Goal: Information Seeking & Learning: Learn about a topic

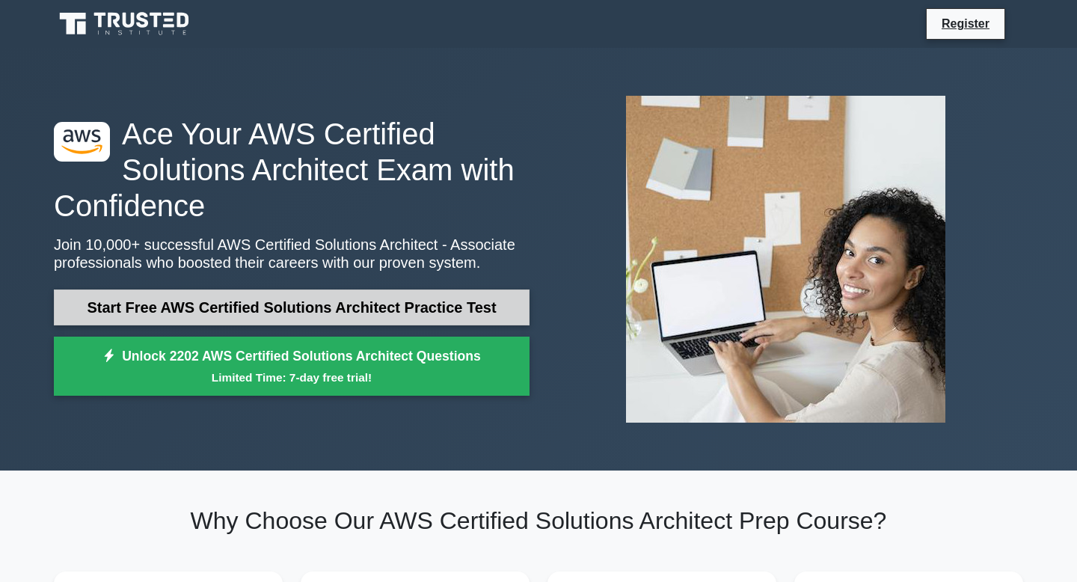
click at [433, 312] on link "Start Free AWS Certified Solutions Architect Practice Test" at bounding box center [292, 307] width 476 height 36
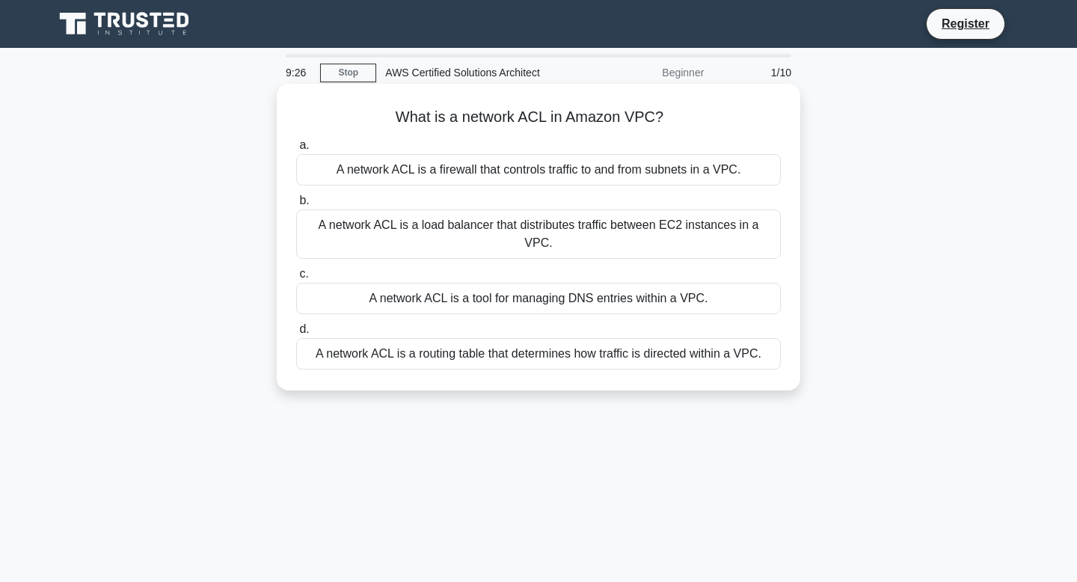
click at [572, 173] on div "A network ACL is a firewall that controls traffic to and from subnets in a VPC." at bounding box center [538, 169] width 485 height 31
click at [296, 150] on input "a. A network ACL is a firewall that controls traffic to and from subnets in a V…" at bounding box center [296, 146] width 0 height 10
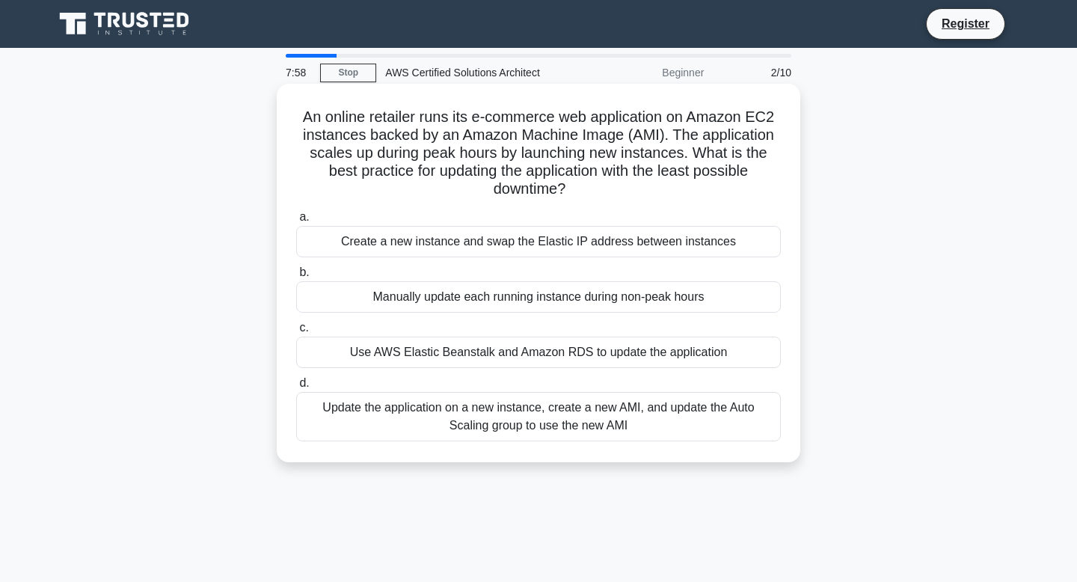
click at [575, 351] on div "Use AWS Elastic Beanstalk and Amazon RDS to update the application" at bounding box center [538, 352] width 485 height 31
click at [296, 333] on input "c. Use AWS Elastic Beanstalk and Amazon RDS to update the application" at bounding box center [296, 328] width 0 height 10
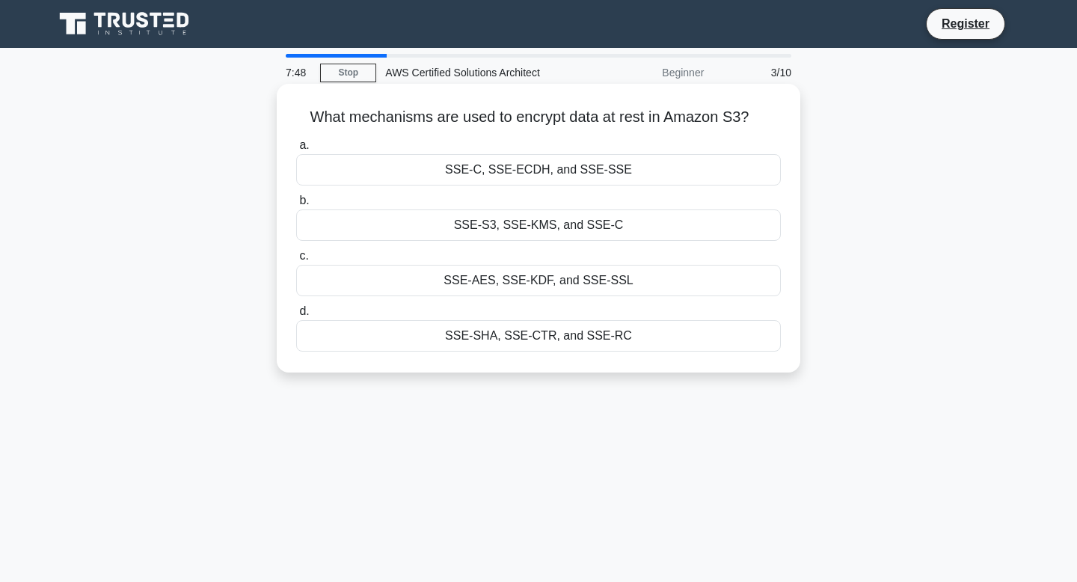
click at [620, 227] on div "SSE-S3, SSE-KMS, and SSE-C" at bounding box center [538, 224] width 485 height 31
click at [296, 206] on input "b. SSE-S3, SSE-KMS, and SSE-C" at bounding box center [296, 201] width 0 height 10
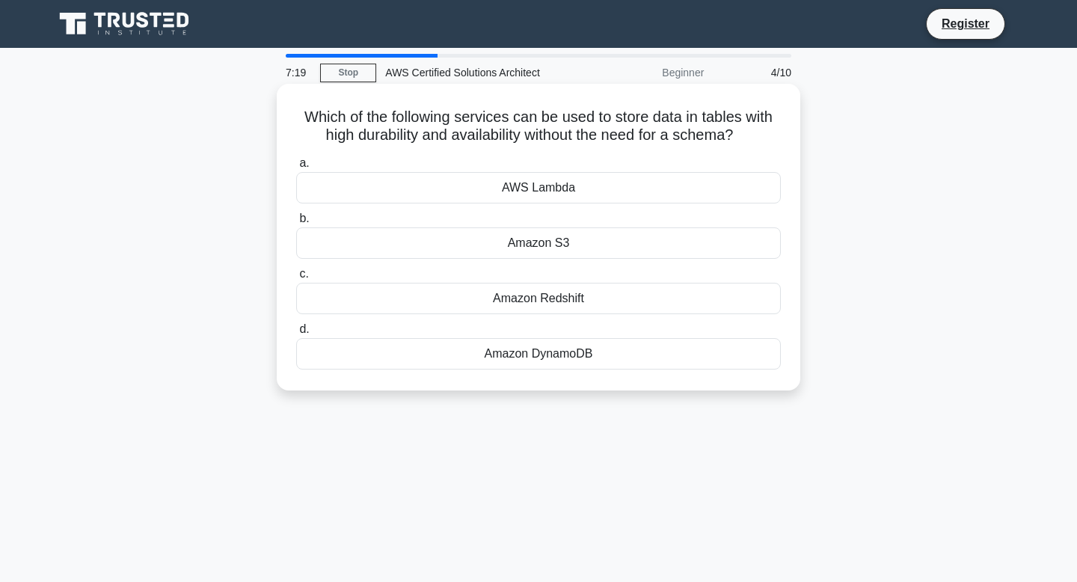
click at [594, 186] on div "AWS Lambda" at bounding box center [538, 187] width 485 height 31
click at [296, 168] on input "a. AWS Lambda" at bounding box center [296, 164] width 0 height 10
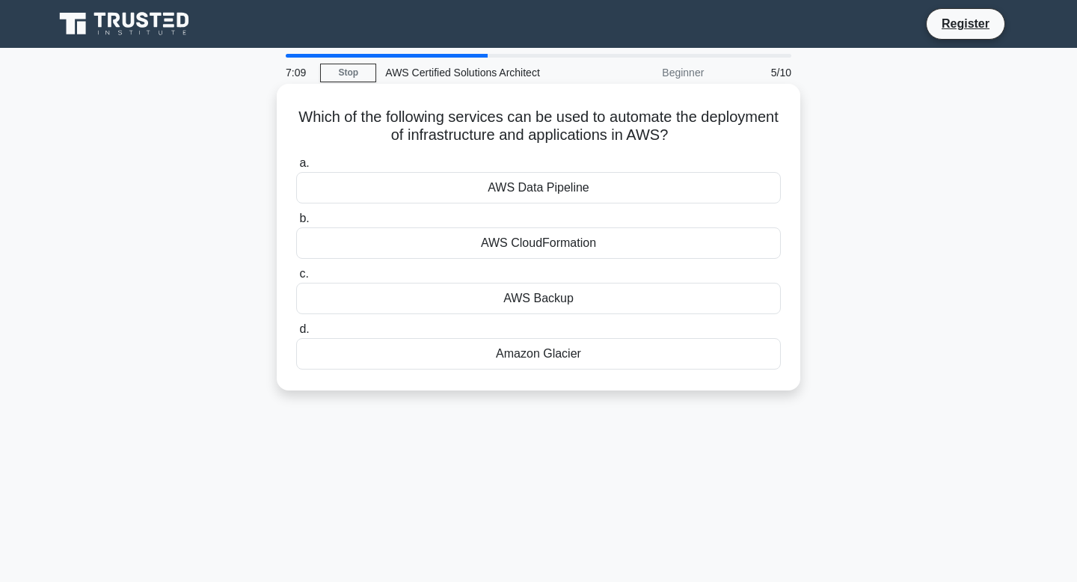
click at [580, 245] on div "AWS CloudFormation" at bounding box center [538, 242] width 485 height 31
click at [296, 224] on input "b. AWS CloudFormation" at bounding box center [296, 219] width 0 height 10
click at [572, 189] on div "Amazon RDS" at bounding box center [538, 187] width 485 height 31
click at [296, 168] on input "a. Amazon RDS" at bounding box center [296, 164] width 0 height 10
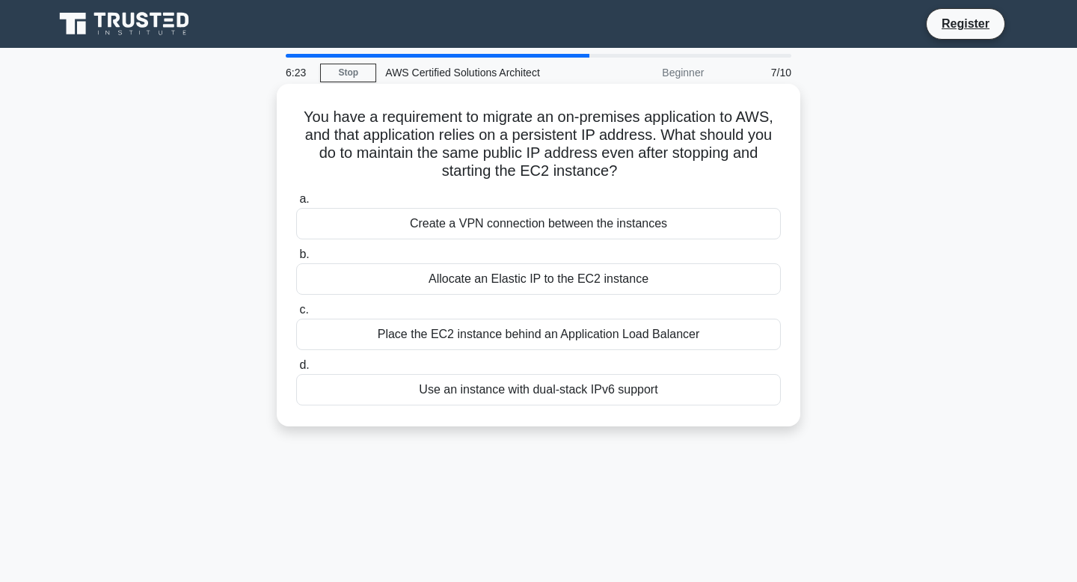
click at [672, 281] on div "Allocate an Elastic IP to the EC2 instance" at bounding box center [538, 278] width 485 height 31
click at [296, 260] on input "b. Allocate an Elastic IP to the EC2 instance" at bounding box center [296, 255] width 0 height 10
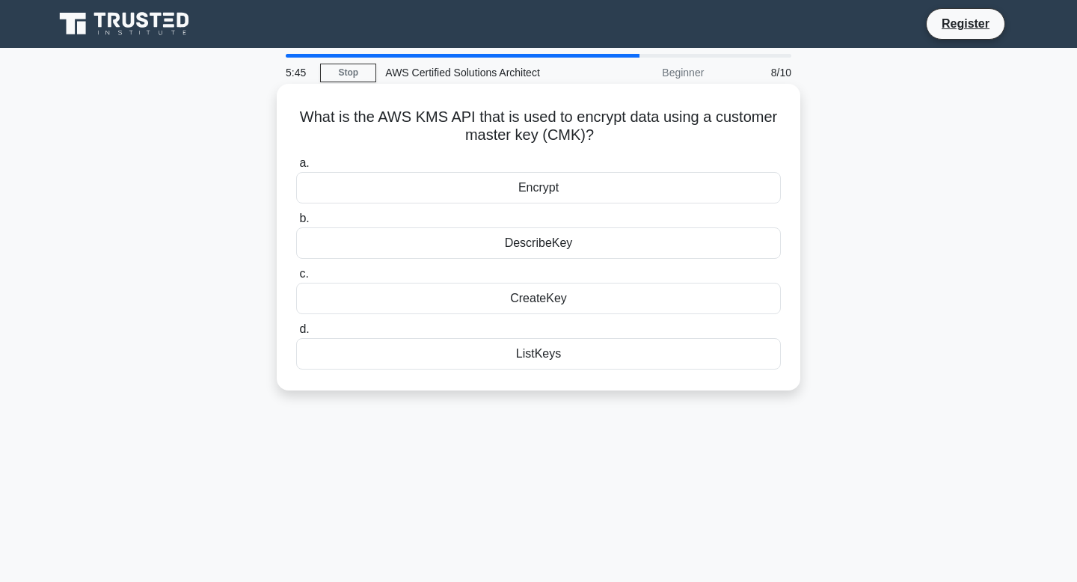
click at [566, 296] on div "CreateKey" at bounding box center [538, 298] width 485 height 31
click at [296, 279] on input "c. CreateKey" at bounding box center [296, 274] width 0 height 10
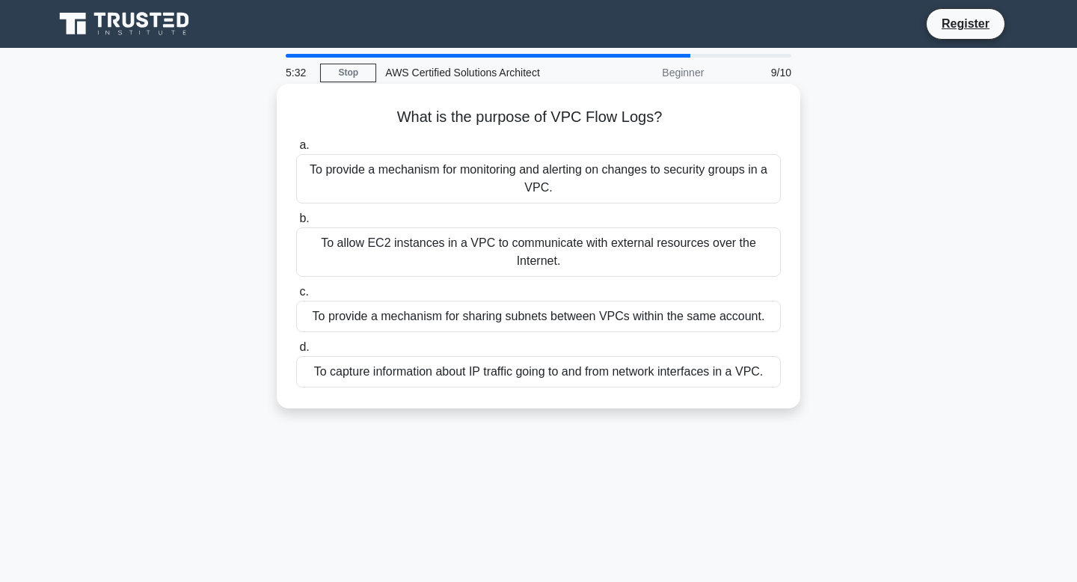
click at [632, 189] on div "To provide a mechanism for monitoring and alerting on changes to security group…" at bounding box center [538, 178] width 485 height 49
click at [296, 150] on input "a. To provide a mechanism for monitoring and alerting on changes to security gr…" at bounding box center [296, 146] width 0 height 10
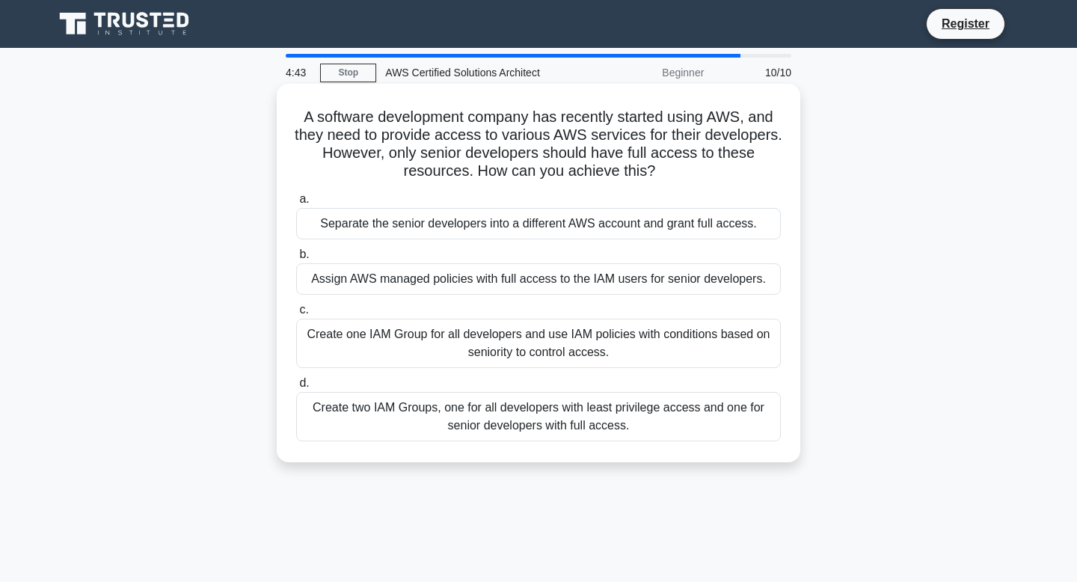
click at [670, 347] on div "Create one IAM Group for all developers and use IAM policies with conditions ba…" at bounding box center [538, 343] width 485 height 49
click at [296, 315] on input "c. Create one IAM Group for all developers and use IAM policies with conditions…" at bounding box center [296, 310] width 0 height 10
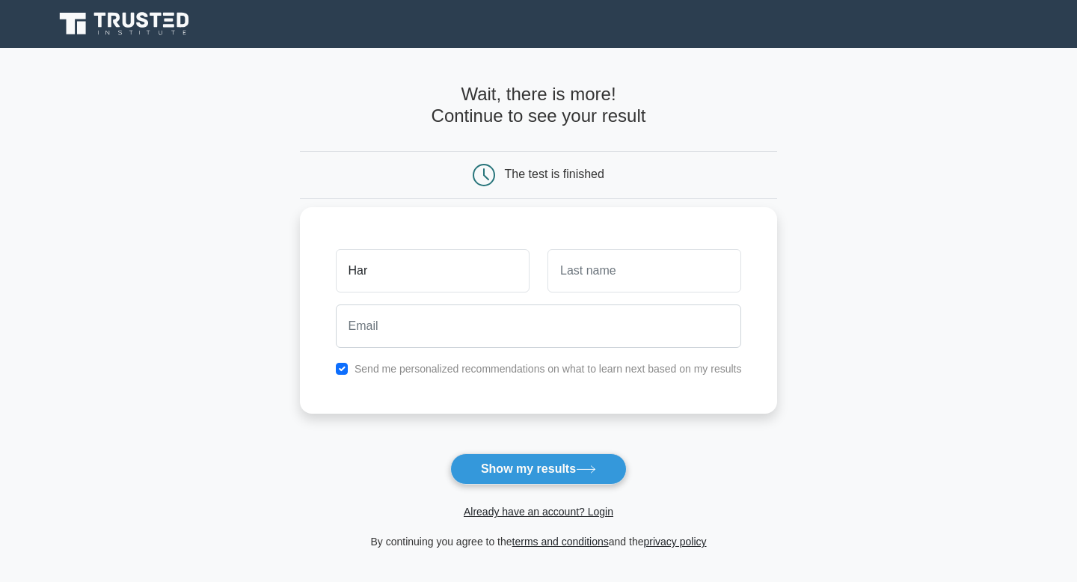
type input "[PERSON_NAME]"
click at [622, 278] on input "text" at bounding box center [645, 270] width 194 height 43
type input "Anubrolu"
click at [459, 352] on div at bounding box center [539, 325] width 424 height 55
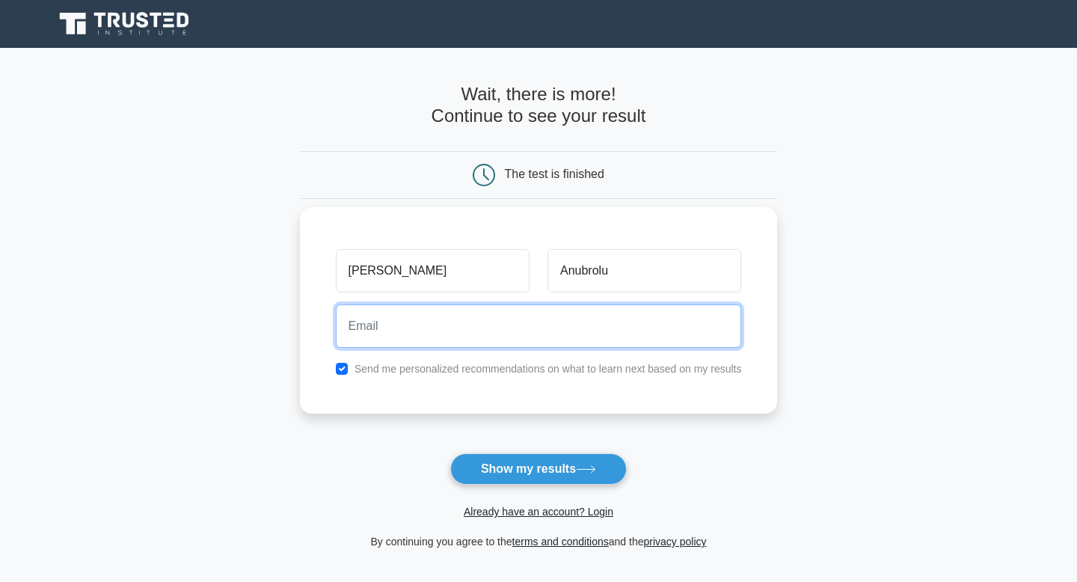
click at [456, 336] on input "email" at bounding box center [539, 325] width 406 height 43
type input "anubroluharshini2002@gmail.com"
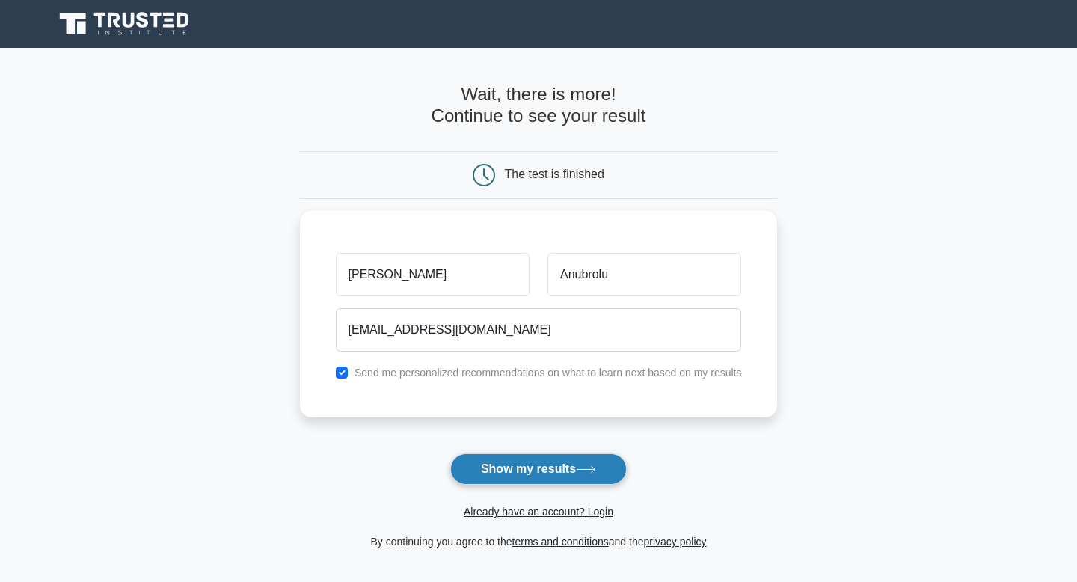
click at [556, 471] on button "Show my results" at bounding box center [538, 468] width 177 height 31
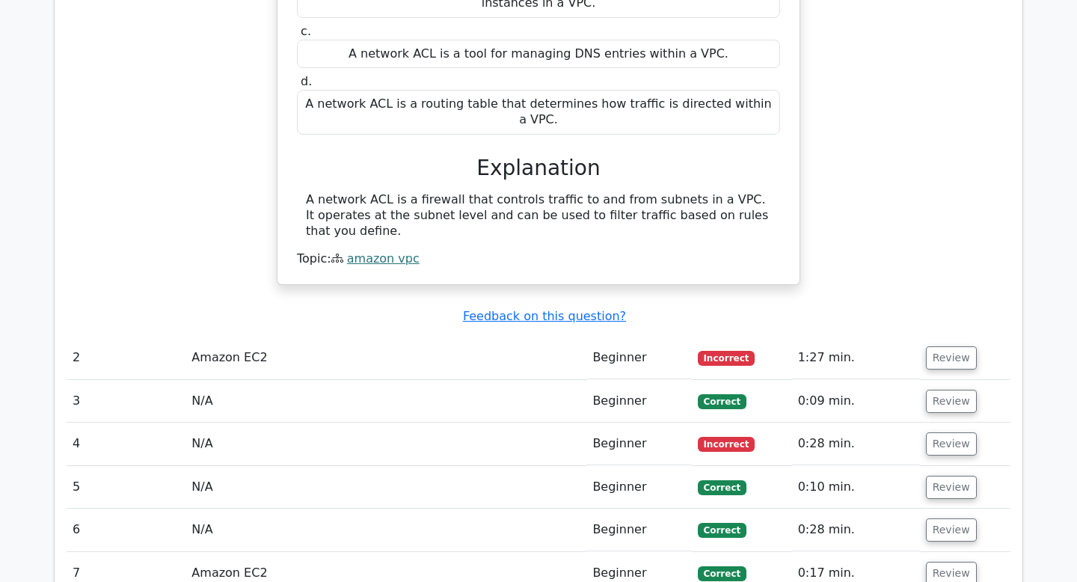
scroll to position [1338, 0]
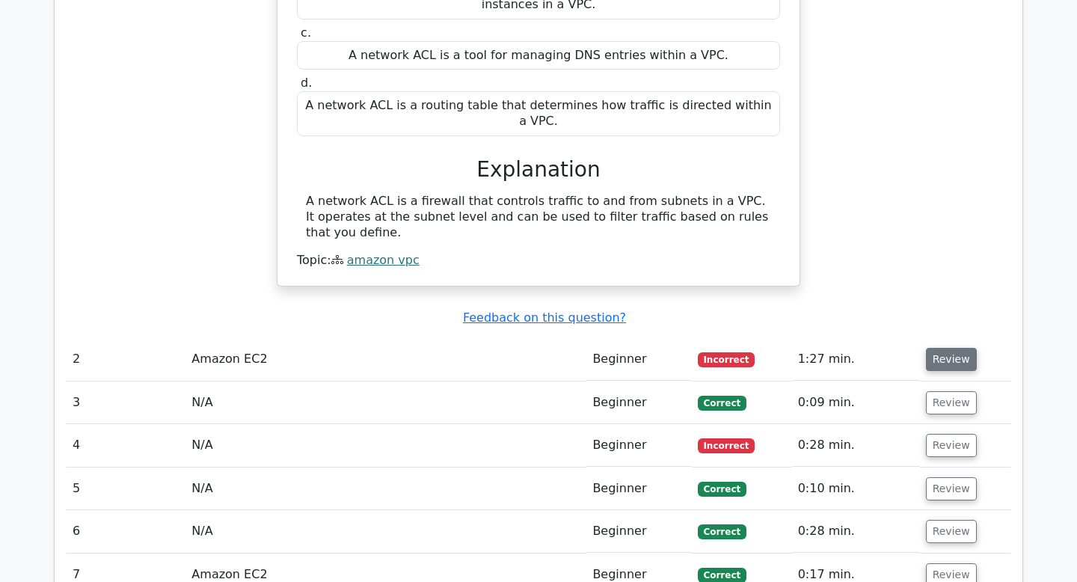
click at [946, 348] on button "Review" at bounding box center [951, 359] width 51 height 23
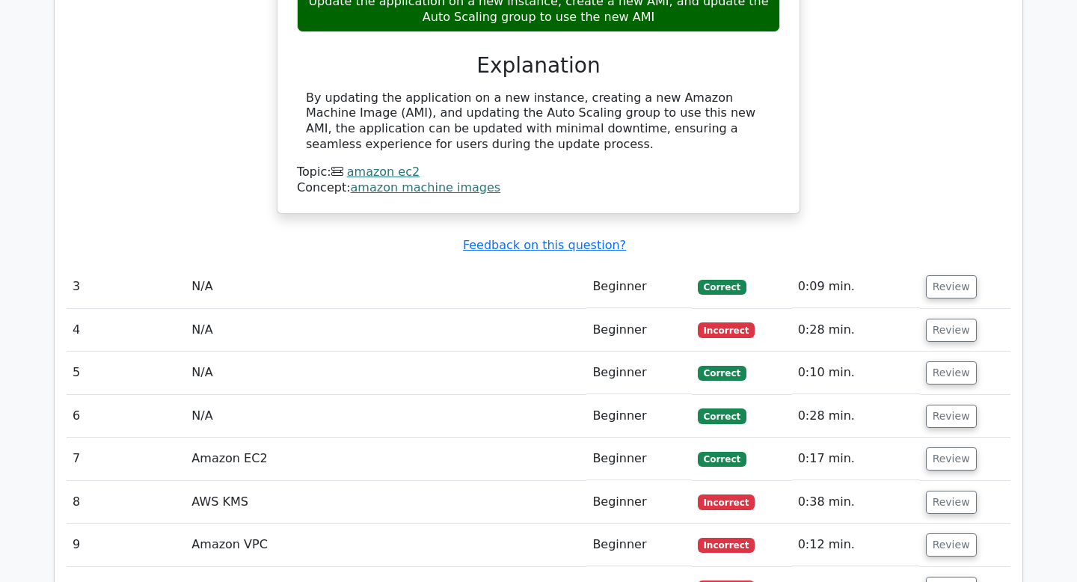
scroll to position [2026, 0]
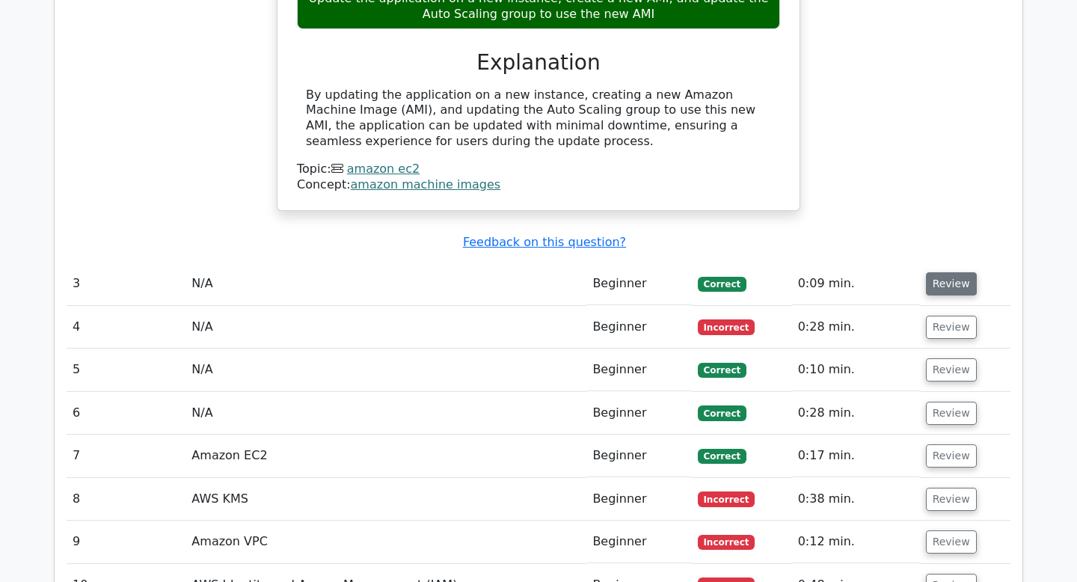
click at [956, 272] on button "Review" at bounding box center [951, 283] width 51 height 23
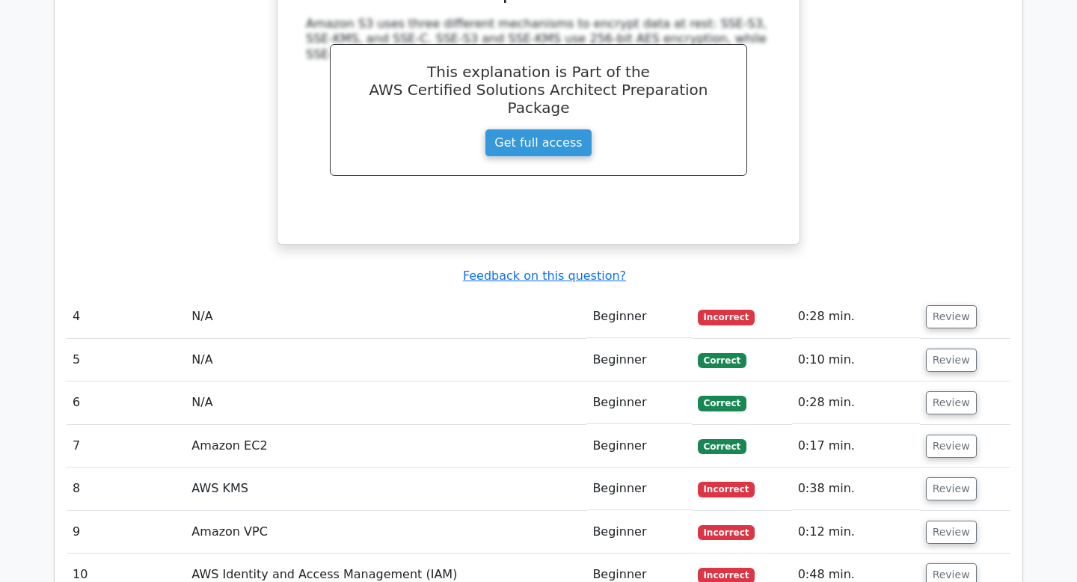
scroll to position [2673, 0]
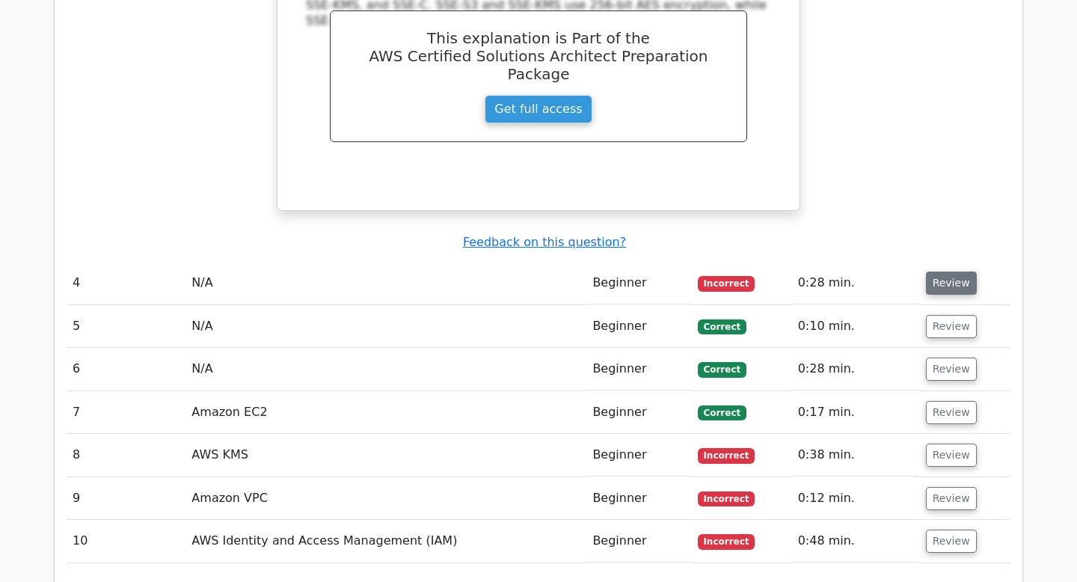
click at [952, 272] on button "Review" at bounding box center [951, 283] width 51 height 23
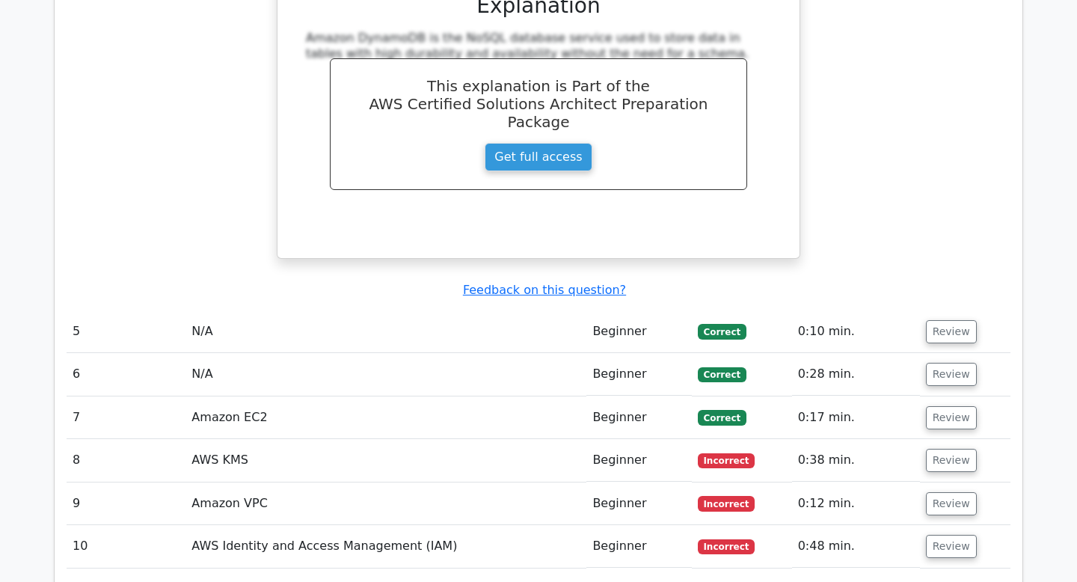
scroll to position [3291, 0]
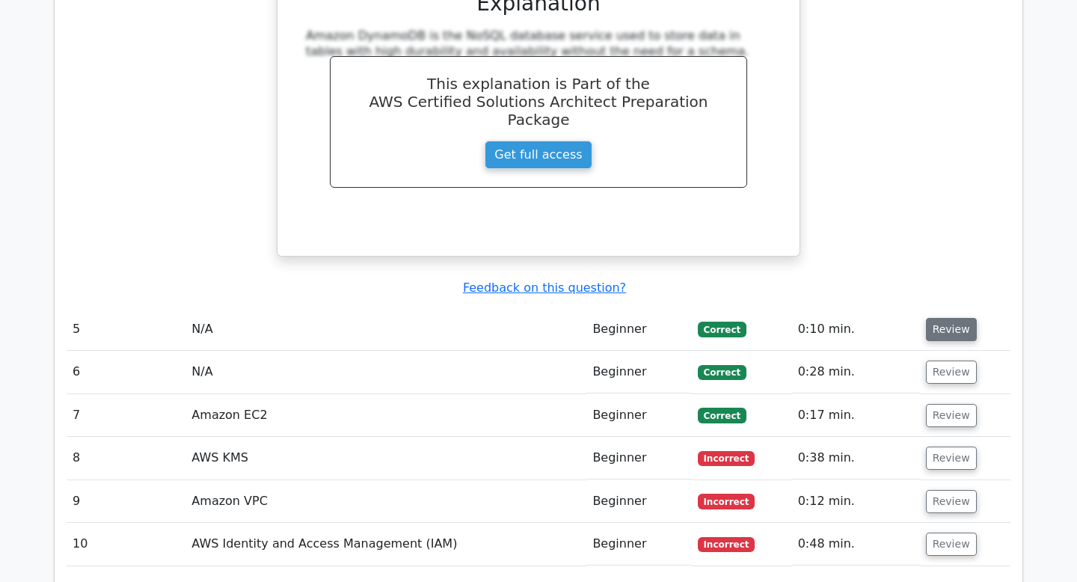
click at [949, 318] on button "Review" at bounding box center [951, 329] width 51 height 23
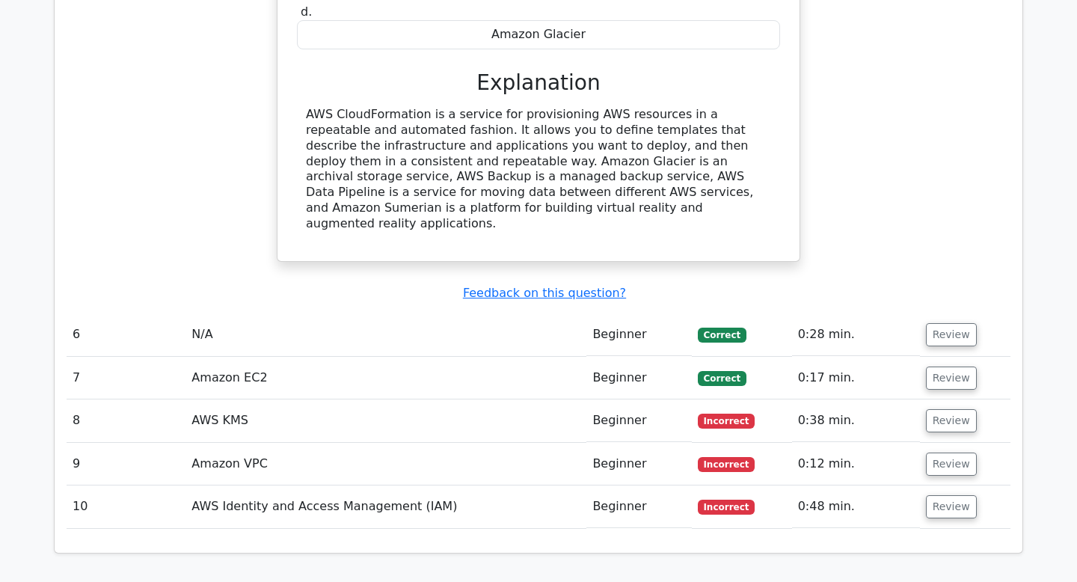
scroll to position [3888, 0]
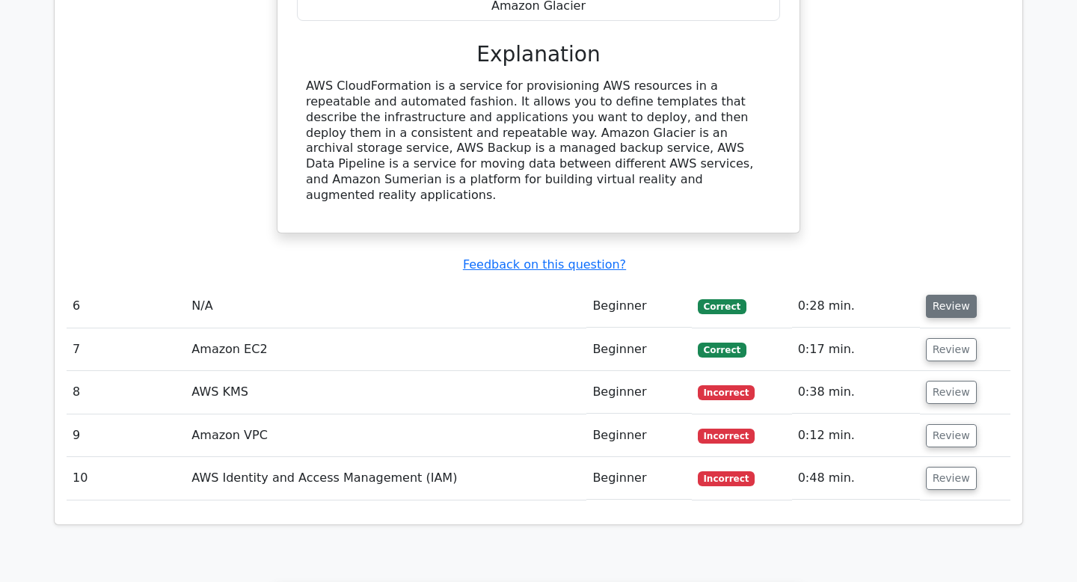
click at [943, 295] on button "Review" at bounding box center [951, 306] width 51 height 23
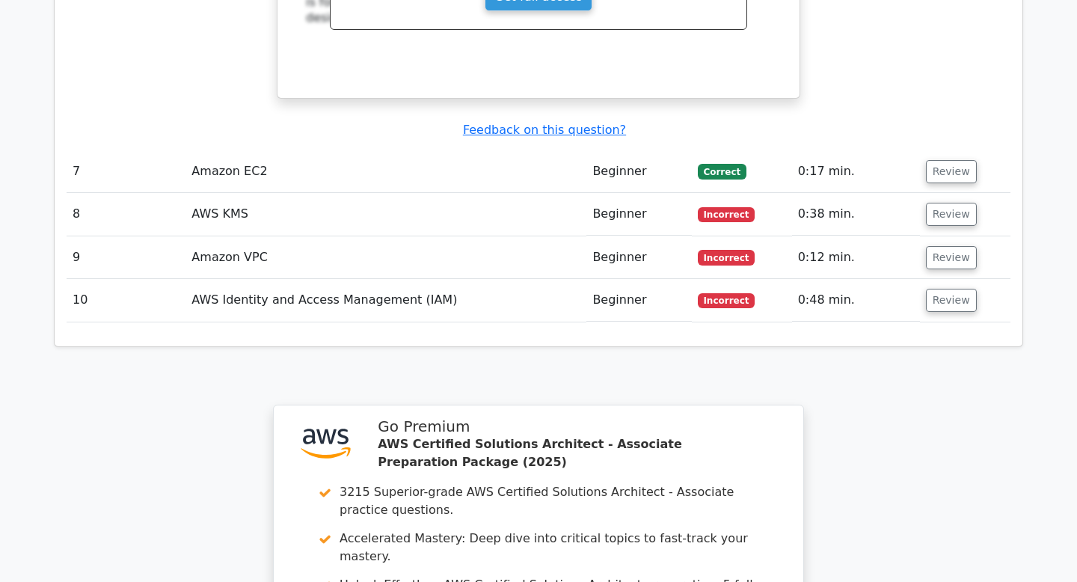
scroll to position [4678, 0]
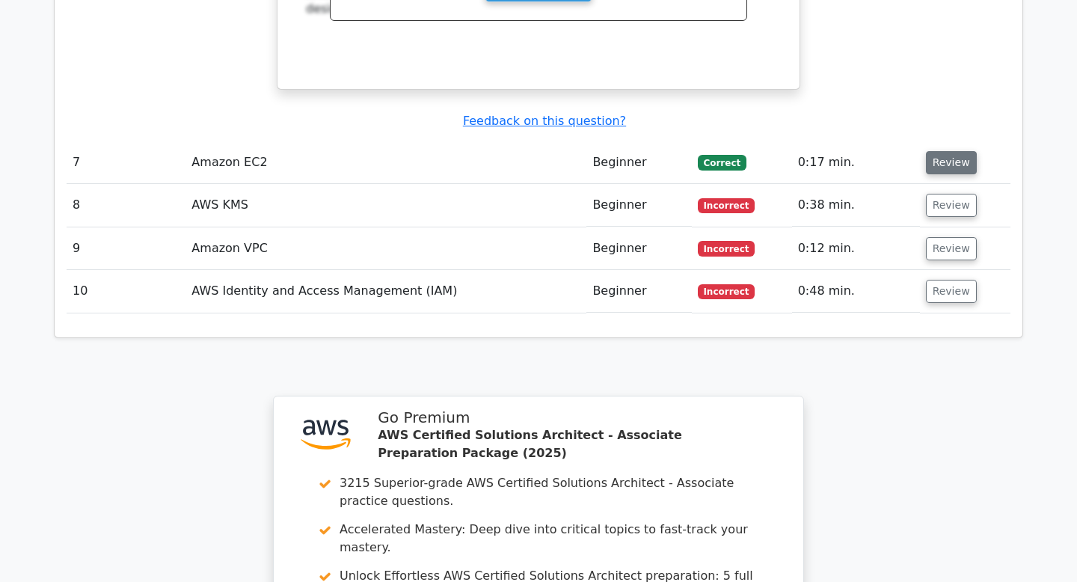
click at [947, 151] on button "Review" at bounding box center [951, 162] width 51 height 23
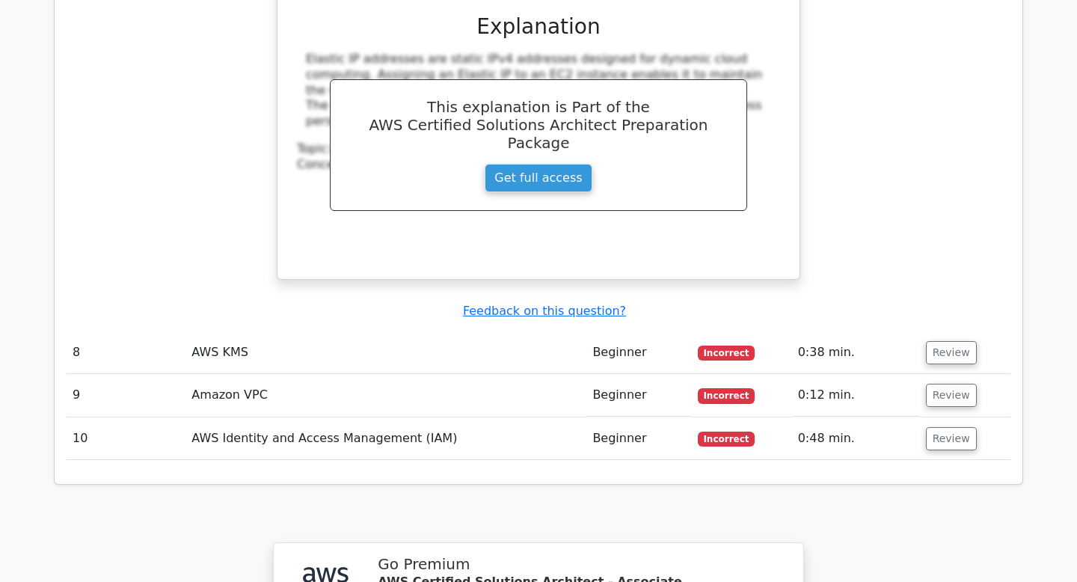
scroll to position [5177, 0]
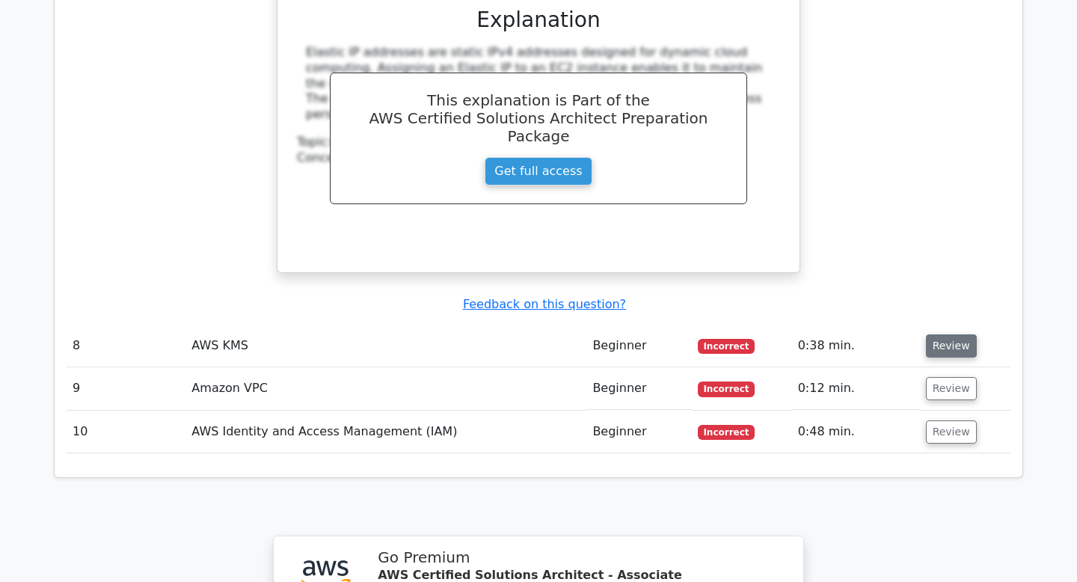
click at [941, 334] on button "Review" at bounding box center [951, 345] width 51 height 23
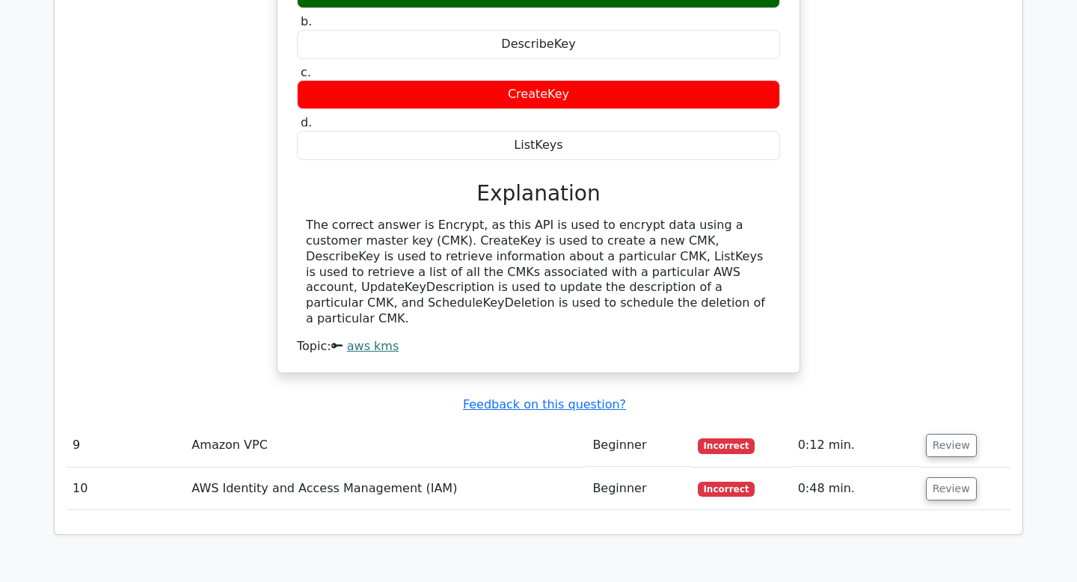
scroll to position [5669, 0]
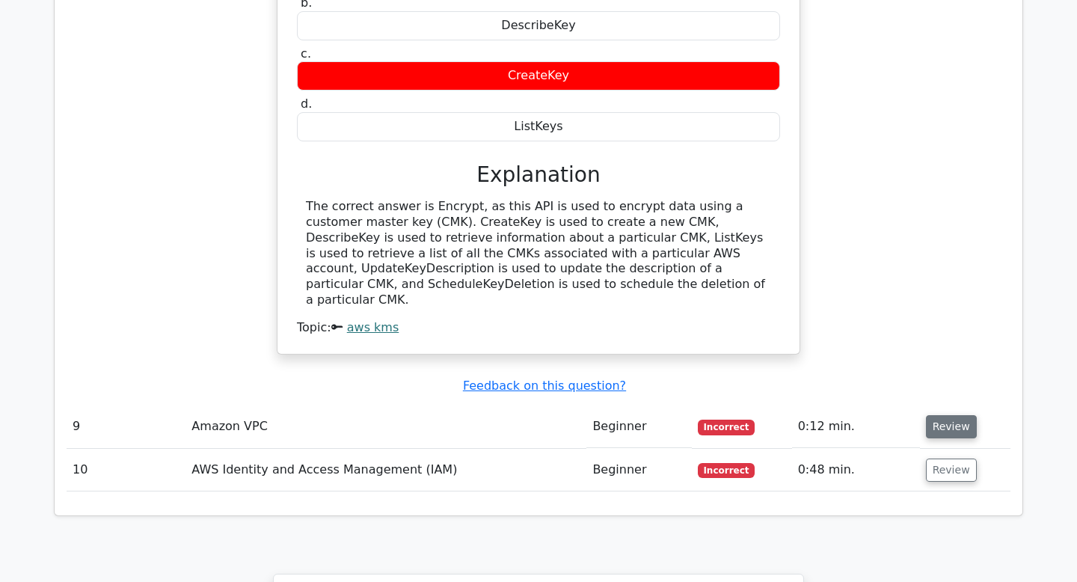
click at [955, 415] on button "Review" at bounding box center [951, 426] width 51 height 23
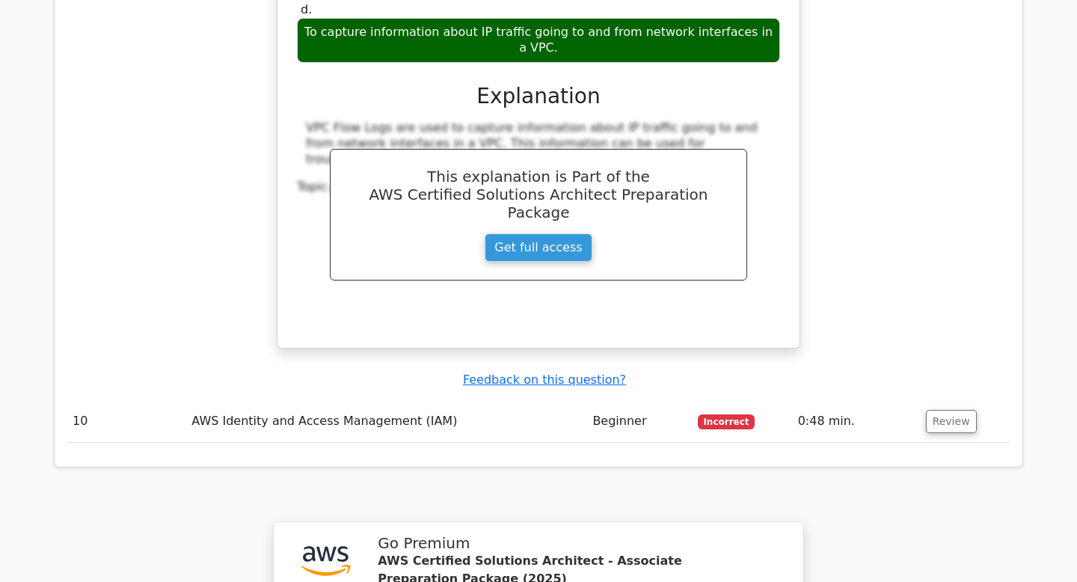
scroll to position [6378, 0]
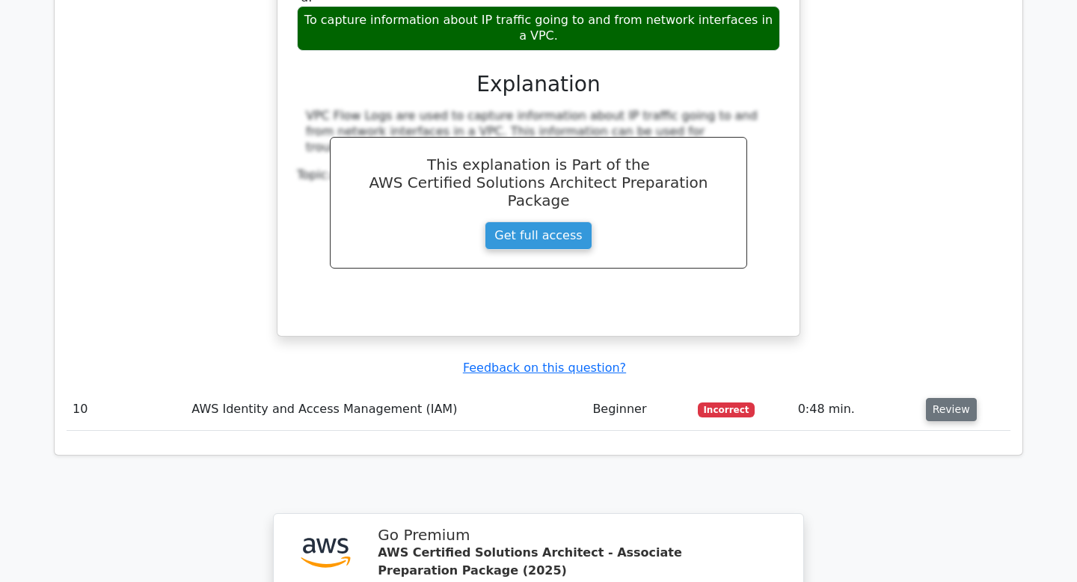
click at [938, 398] on button "Review" at bounding box center [951, 409] width 51 height 23
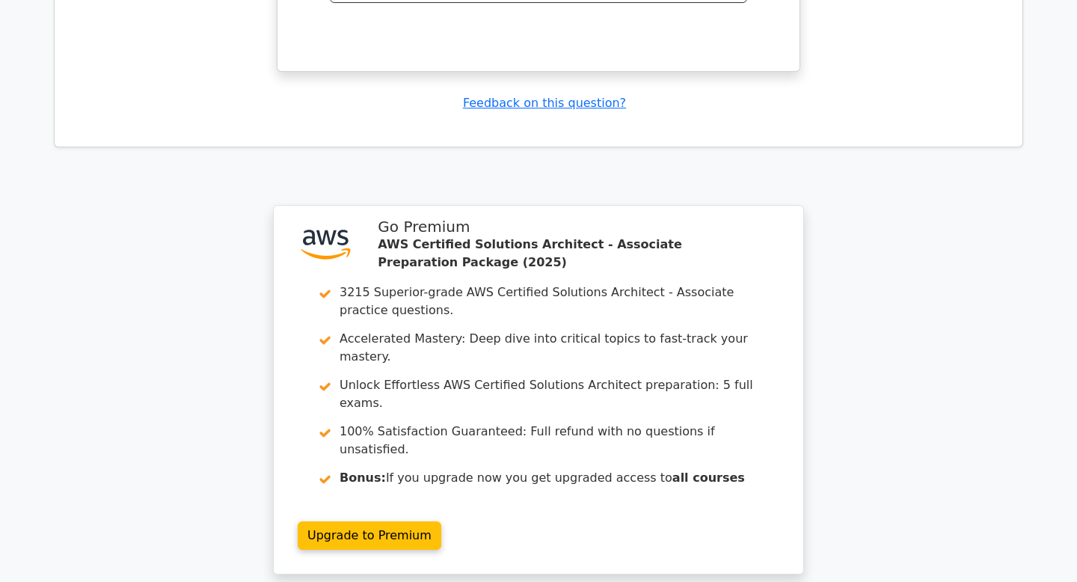
scroll to position [7439, 0]
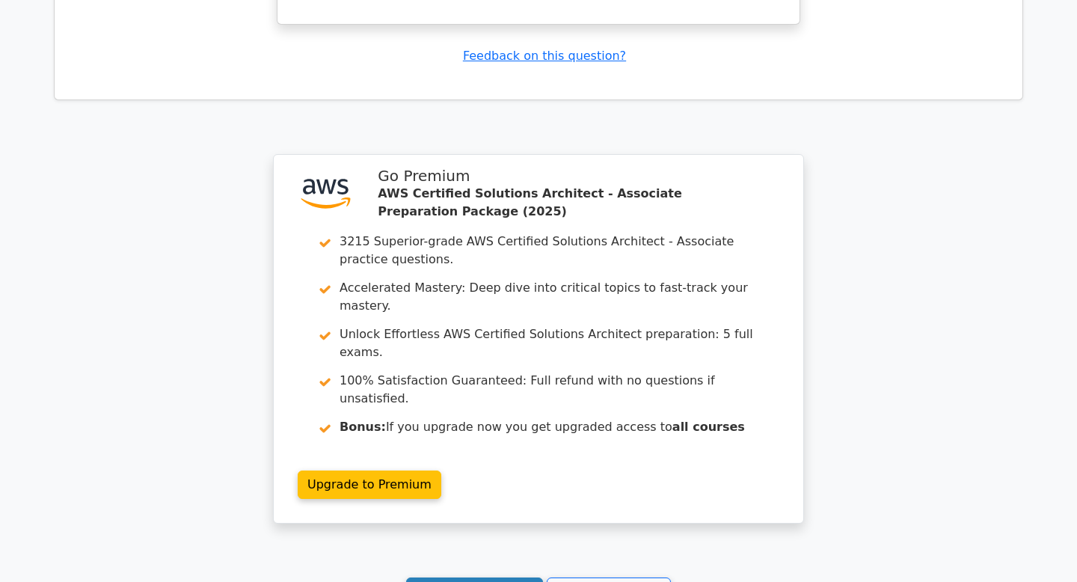
click at [490, 577] on link "Continue practicing" at bounding box center [474, 591] width 137 height 28
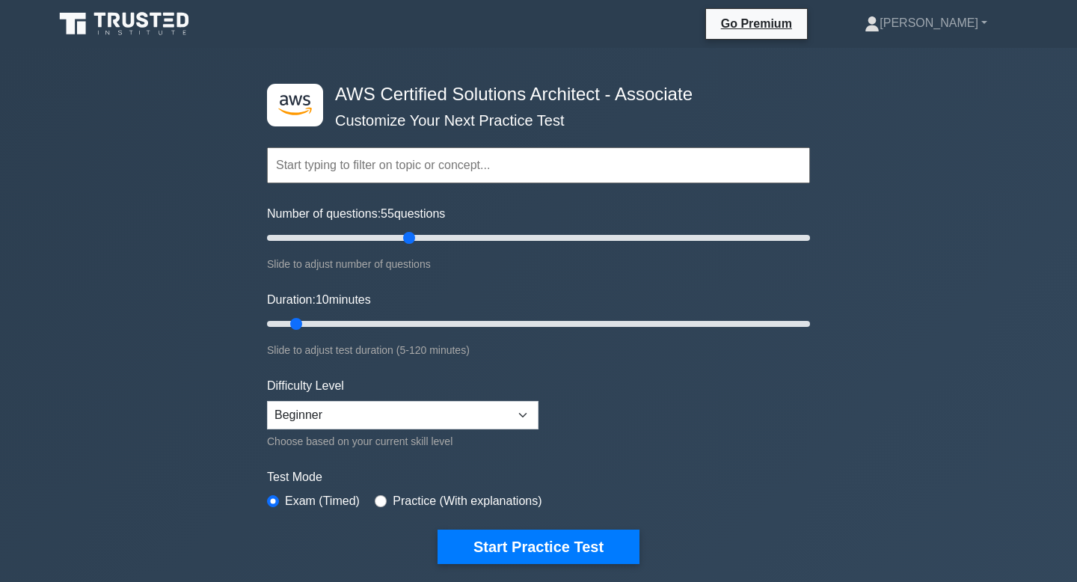
drag, startPoint x: 287, startPoint y: 236, endPoint x: 410, endPoint y: 251, distance: 123.5
type input "55"
click at [410, 247] on input "Number of questions: 55 questions" at bounding box center [538, 238] width 543 height 18
drag, startPoint x: 298, startPoint y: 322, endPoint x: 520, endPoint y: 319, distance: 222.2
click at [520, 319] on input "Duration: 60 minutes" at bounding box center [538, 324] width 543 height 18
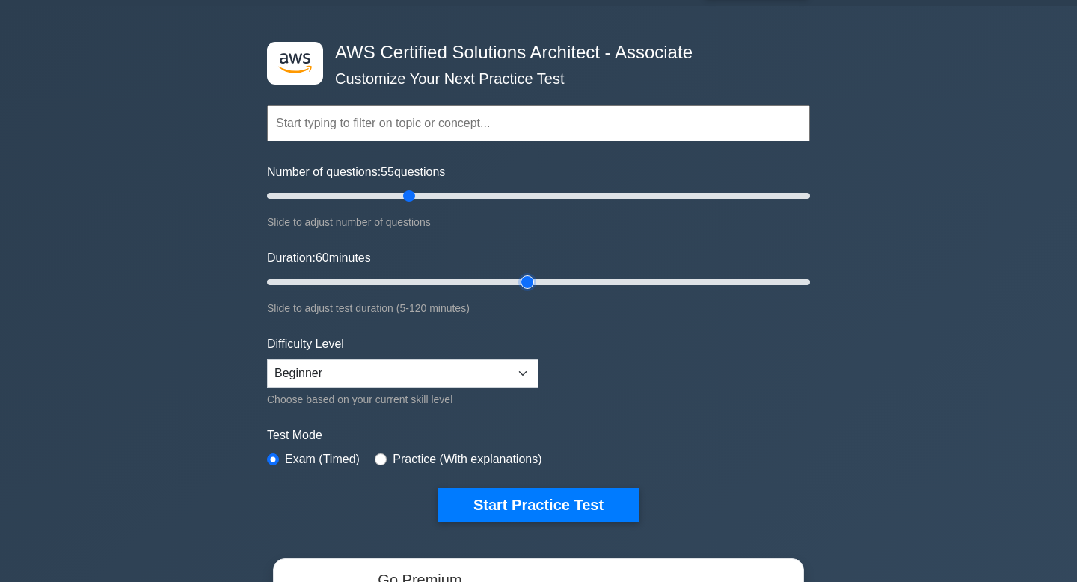
scroll to position [50, 0]
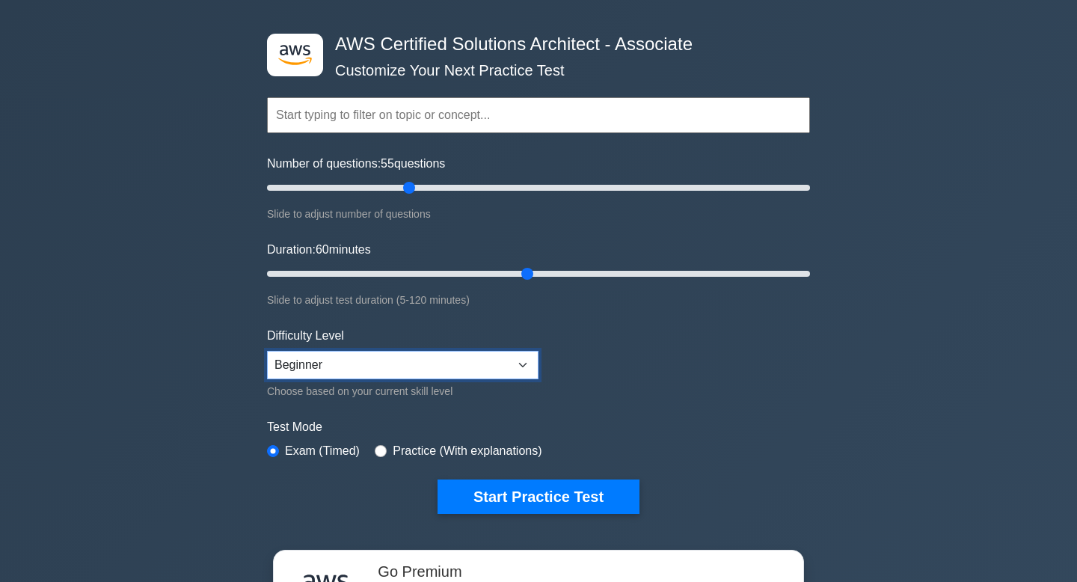
click at [518, 364] on select "Beginner Intermediate Expert" at bounding box center [403, 365] width 272 height 28
click at [267, 351] on select "Beginner Intermediate Expert" at bounding box center [403, 365] width 272 height 28
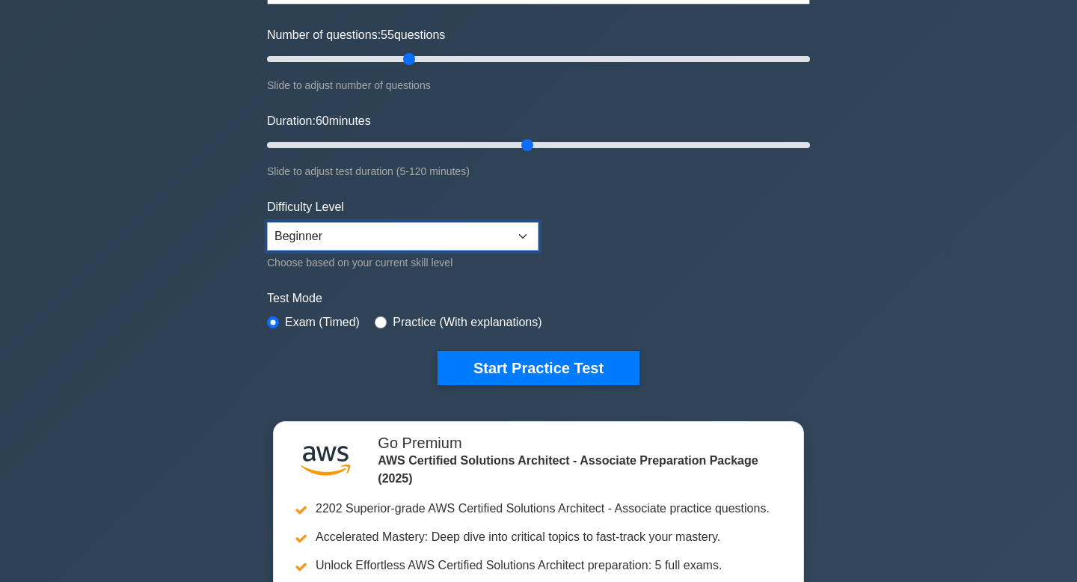
scroll to position [0, 0]
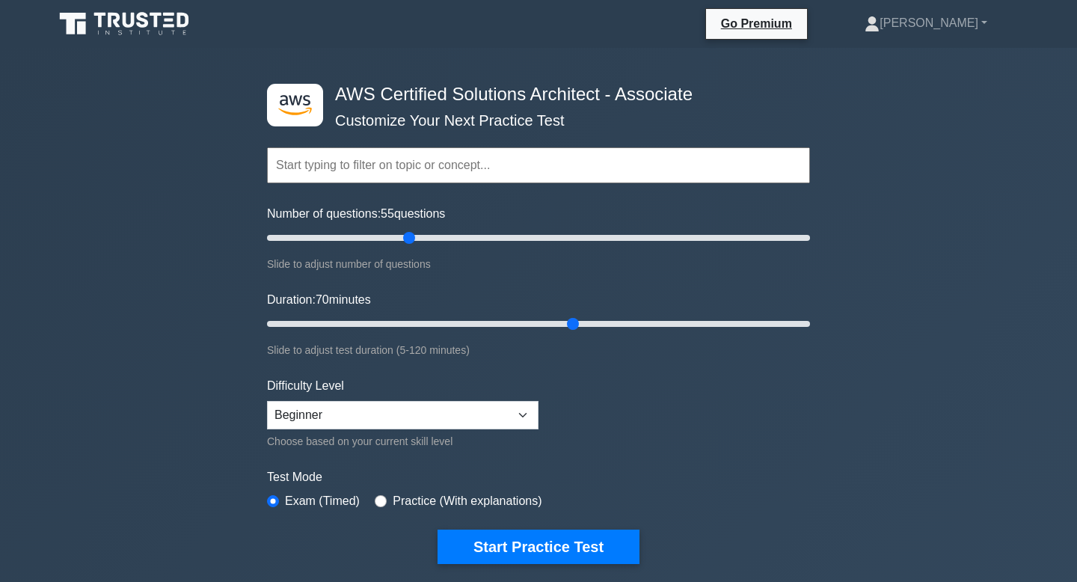
drag, startPoint x: 529, startPoint y: 325, endPoint x: 566, endPoint y: 323, distance: 37.4
type input "70"
click at [566, 323] on input "Duration: 70 minutes" at bounding box center [538, 324] width 543 height 18
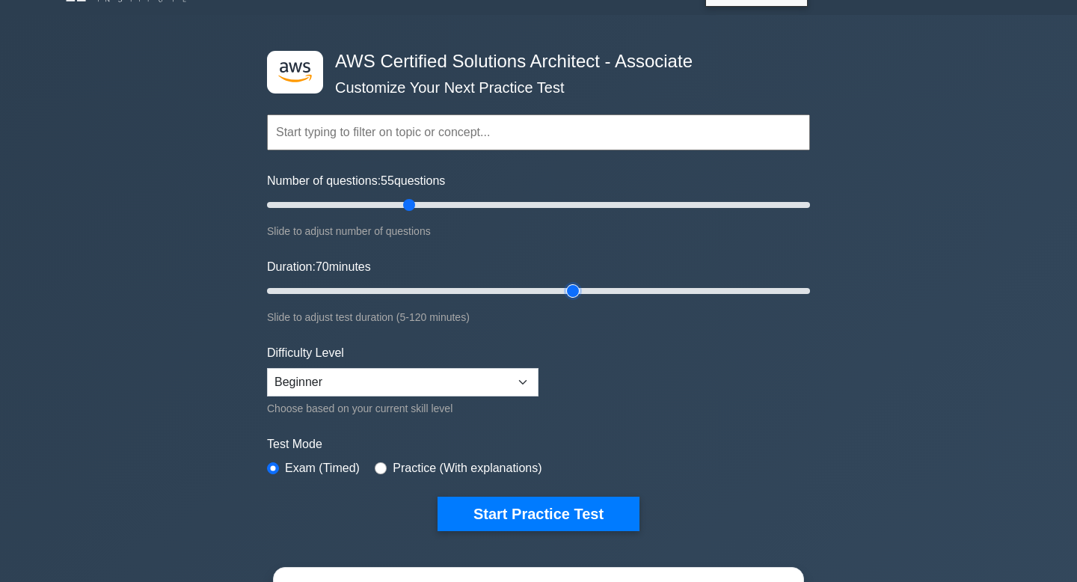
scroll to position [44, 0]
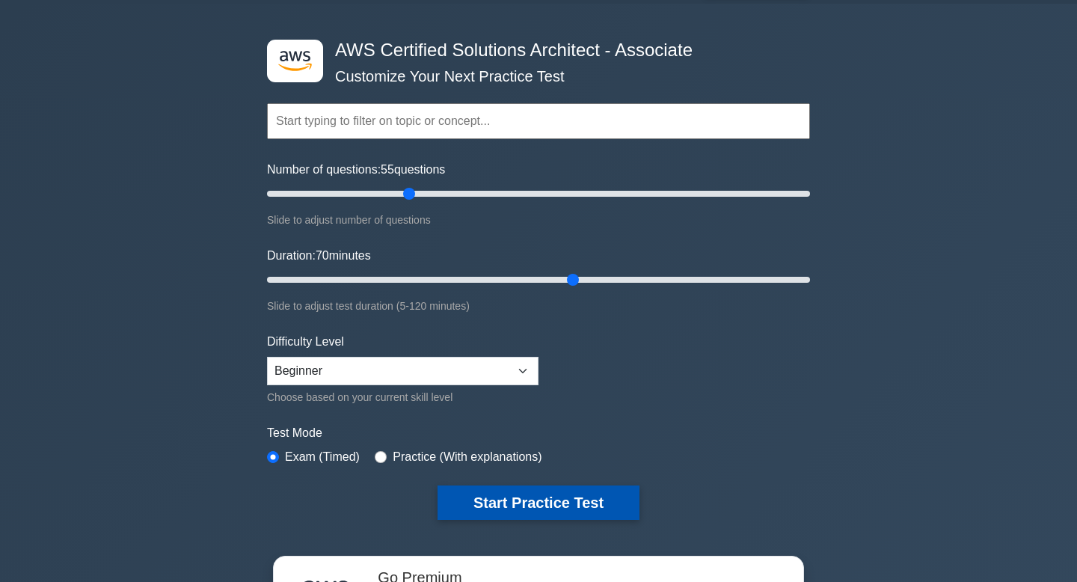
click at [560, 497] on button "Start Practice Test" at bounding box center [539, 502] width 202 height 34
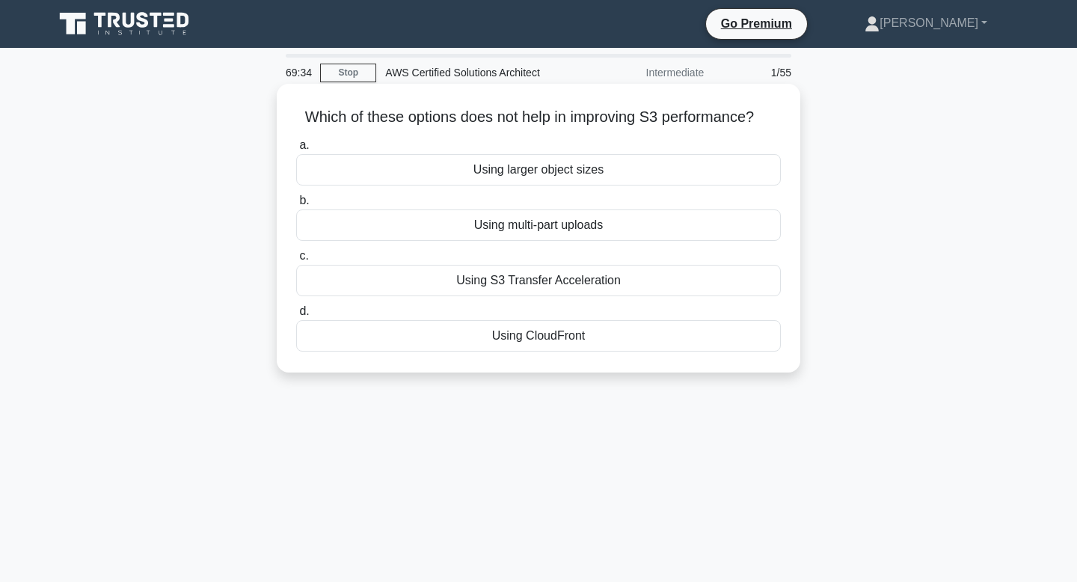
click at [652, 230] on div "Using multi-part uploads" at bounding box center [538, 224] width 485 height 31
click at [296, 206] on input "b. Using multi-part uploads" at bounding box center [296, 201] width 0 height 10
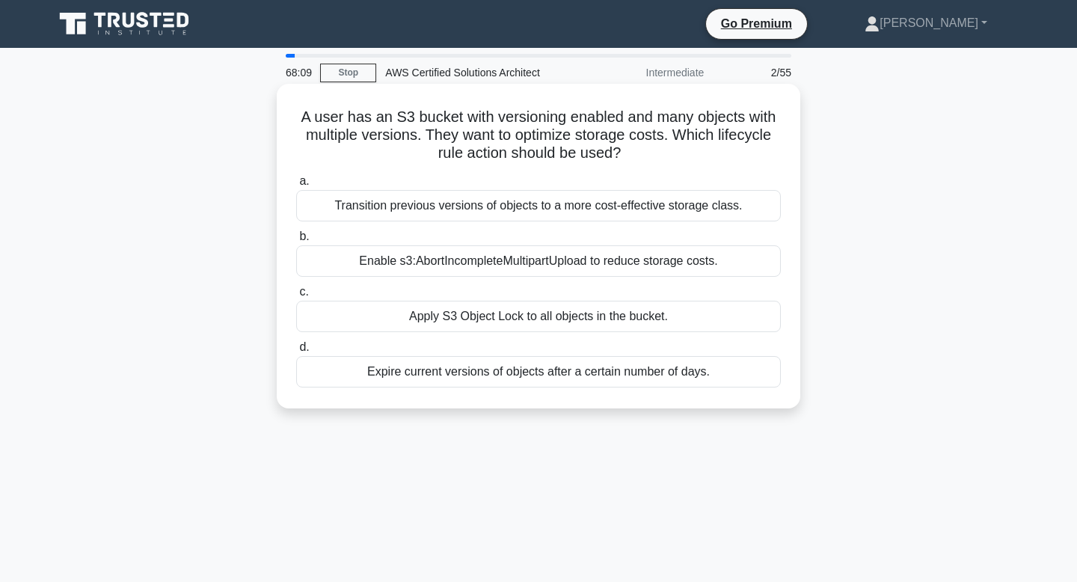
click at [667, 375] on div "Expire current versions of objects after a certain number of days." at bounding box center [538, 371] width 485 height 31
click at [296, 352] on input "d. Expire current versions of objects after a certain number of days." at bounding box center [296, 348] width 0 height 10
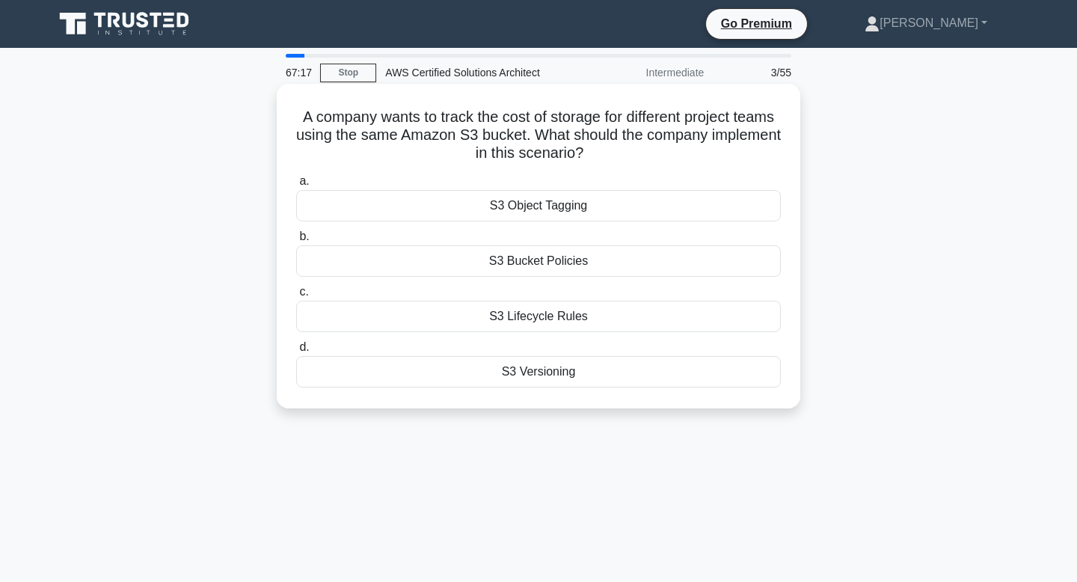
click at [610, 205] on div "S3 Object Tagging" at bounding box center [538, 205] width 485 height 31
click at [296, 186] on input "a. S3 Object Tagging" at bounding box center [296, 182] width 0 height 10
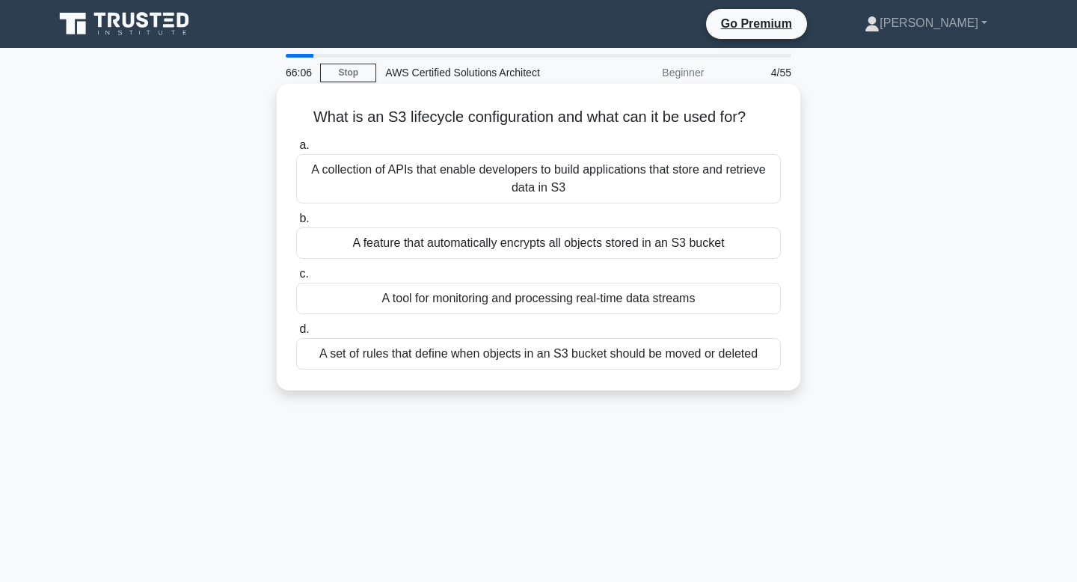
click at [622, 354] on div "A set of rules that define when objects in an S3 bucket should be moved or dele…" at bounding box center [538, 353] width 485 height 31
click at [296, 334] on input "d. A set of rules that define when objects in an S3 bucket should be moved or d…" at bounding box center [296, 330] width 0 height 10
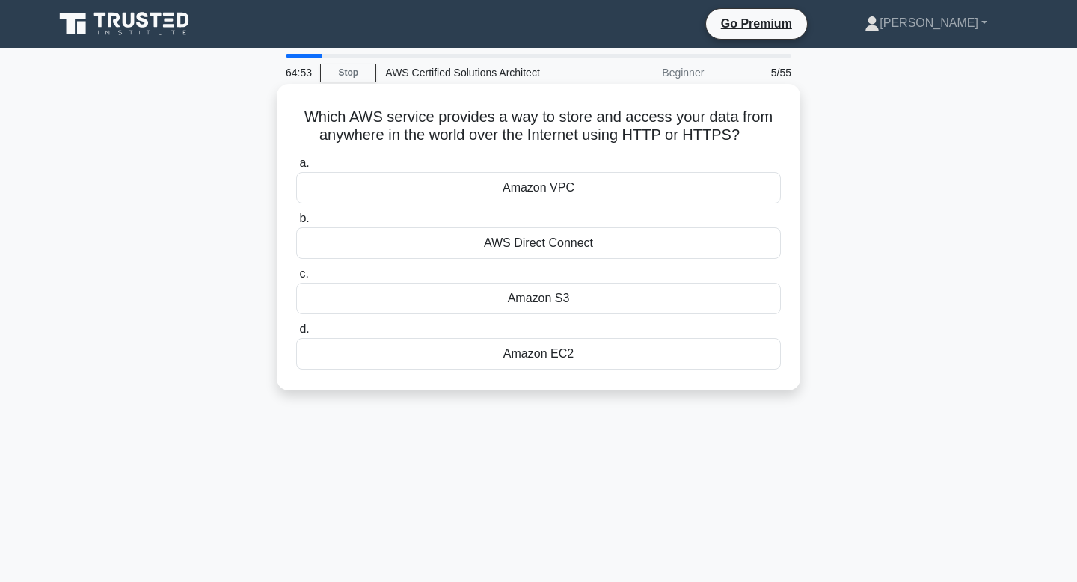
click at [607, 298] on div "Amazon S3" at bounding box center [538, 298] width 485 height 31
click at [296, 279] on input "c. Amazon S3" at bounding box center [296, 274] width 0 height 10
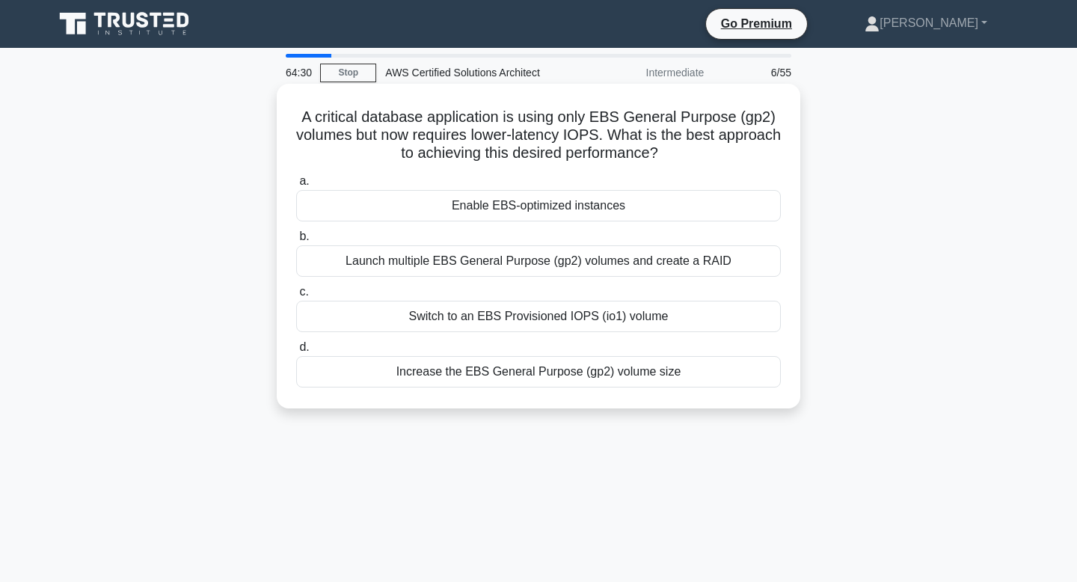
click at [684, 318] on div "Switch to an EBS Provisioned IOPS (io1) volume" at bounding box center [538, 316] width 485 height 31
click at [296, 297] on input "c. Switch to an EBS Provisioned IOPS (io1) volume" at bounding box center [296, 292] width 0 height 10
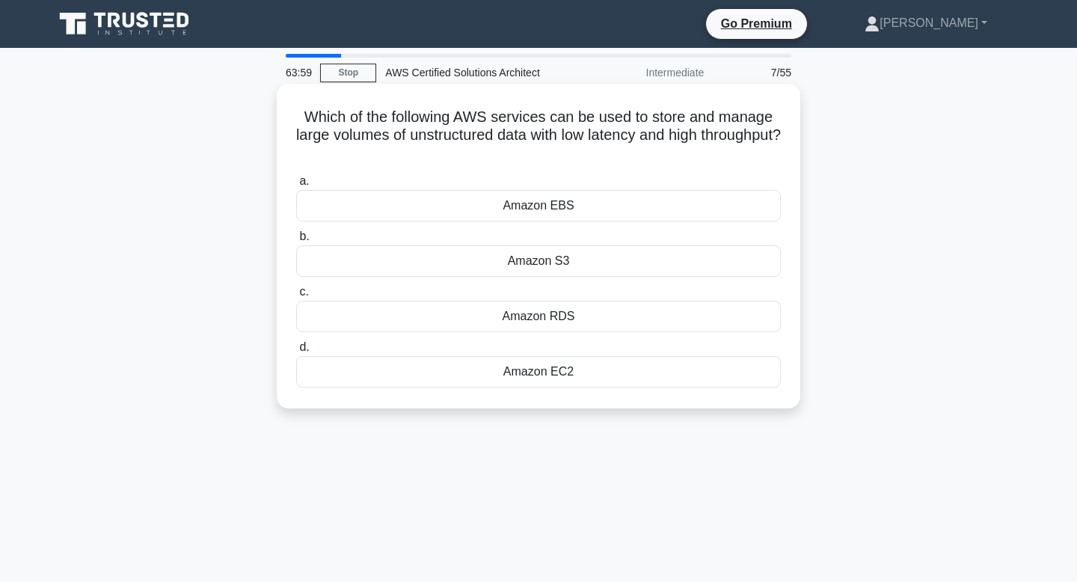
click at [595, 263] on div "Amazon S3" at bounding box center [538, 260] width 485 height 31
click at [296, 242] on input "b. Amazon S3" at bounding box center [296, 237] width 0 height 10
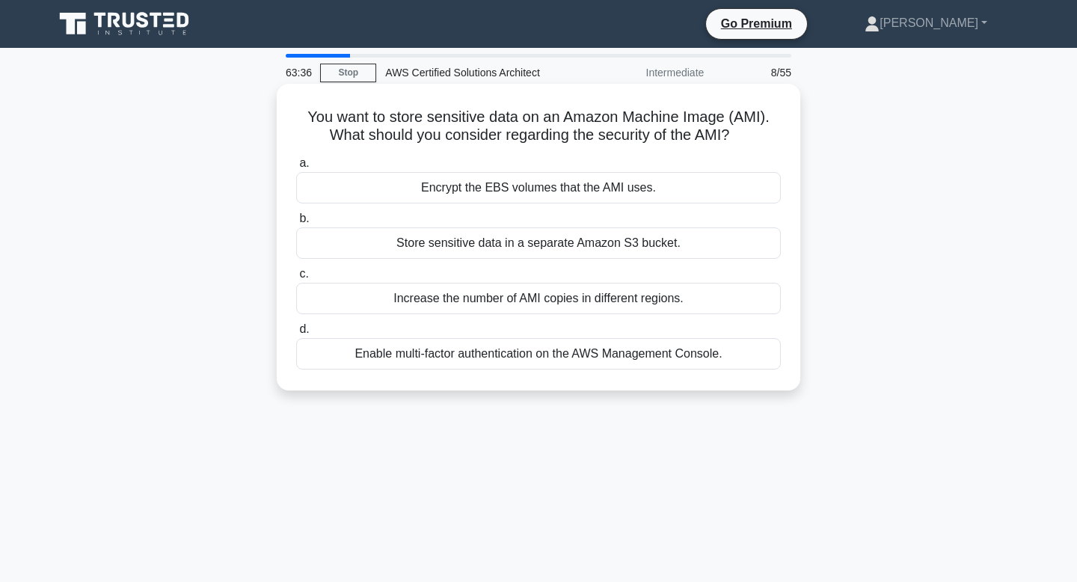
click at [637, 192] on div "Encrypt the EBS volumes that the AMI uses." at bounding box center [538, 187] width 485 height 31
click at [296, 168] on input "a. Encrypt the EBS volumes that the AMI uses." at bounding box center [296, 164] width 0 height 10
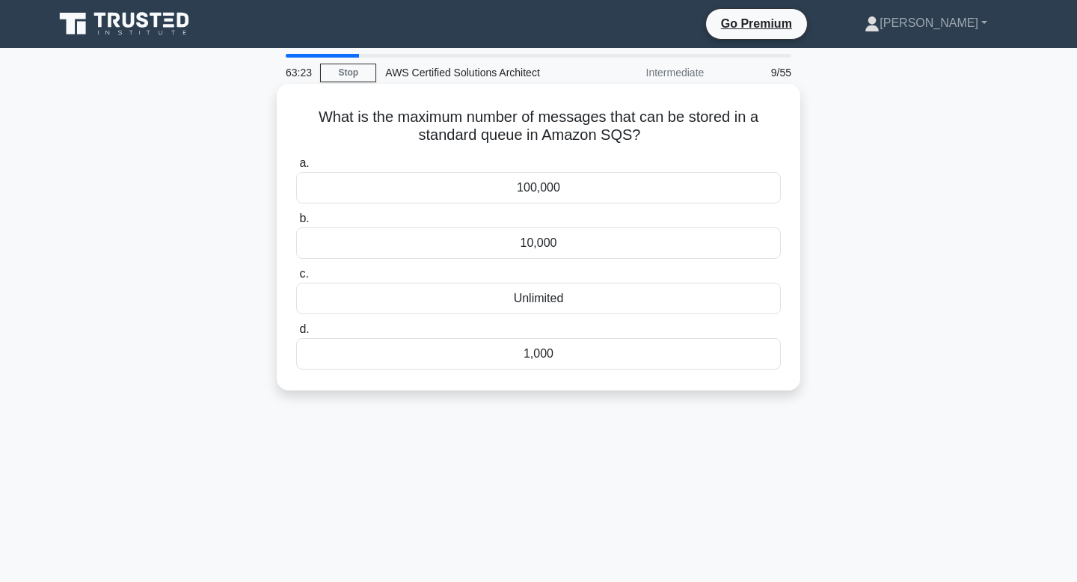
click at [582, 244] on div "10,000" at bounding box center [538, 242] width 485 height 31
click at [296, 224] on input "b. 10,000" at bounding box center [296, 219] width 0 height 10
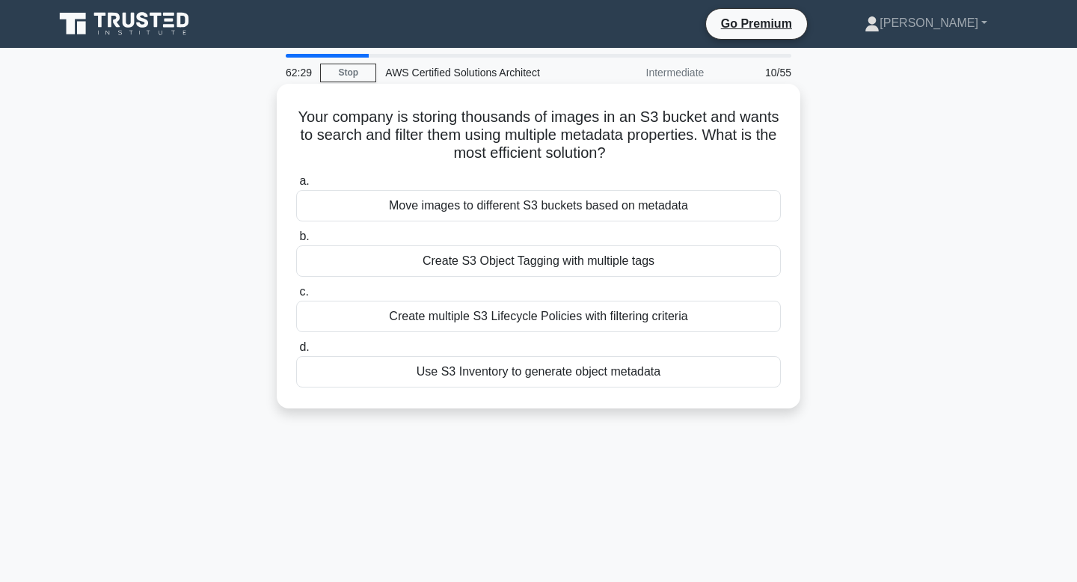
click at [642, 319] on div "Create multiple S3 Lifecycle Policies with filtering criteria" at bounding box center [538, 316] width 485 height 31
click at [296, 297] on input "c. Create multiple S3 Lifecycle Policies with filtering criteria" at bounding box center [296, 292] width 0 height 10
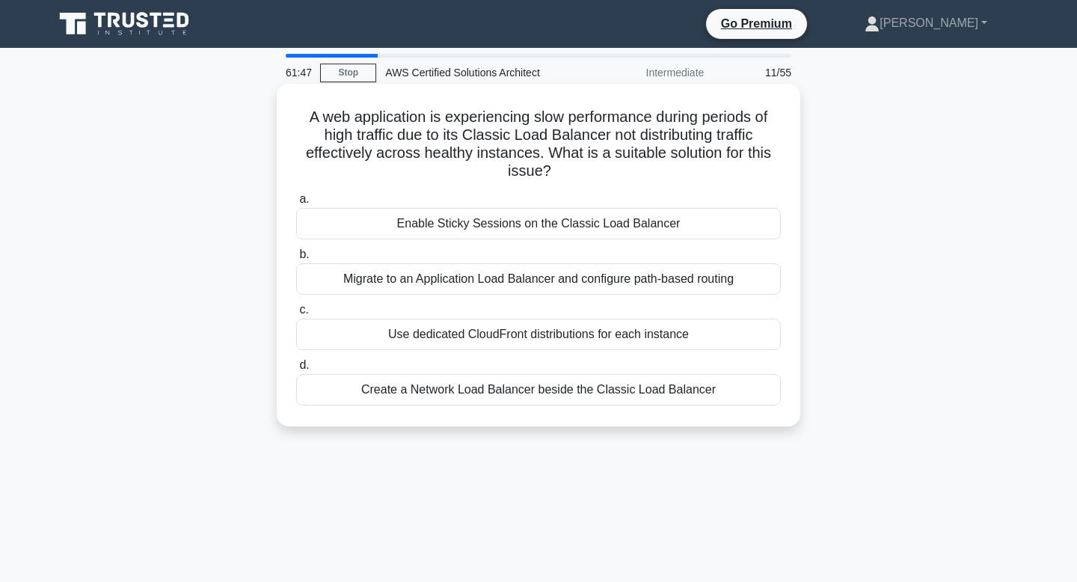
click at [470, 273] on div "Migrate to an Application Load Balancer and configure path-based routing" at bounding box center [538, 278] width 485 height 31
click at [296, 260] on input "b. Migrate to an Application Load Balancer and configure path-based routing" at bounding box center [296, 255] width 0 height 10
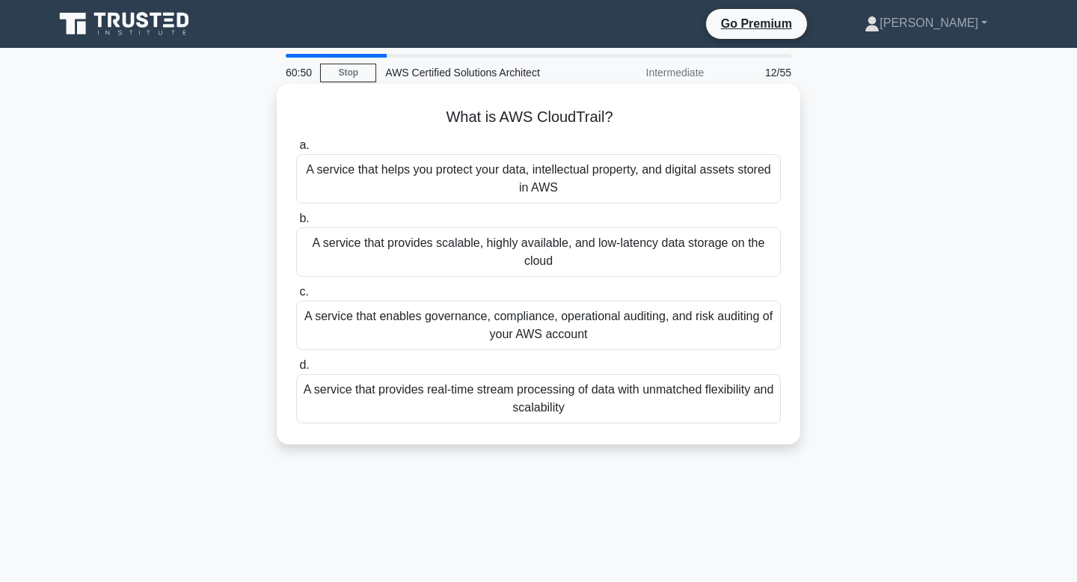
click at [650, 404] on div "A service that provides real-time stream processing of data with unmatched flex…" at bounding box center [538, 398] width 485 height 49
click at [296, 370] on input "d. A service that provides real-time stream processing of data with unmatched f…" at bounding box center [296, 366] width 0 height 10
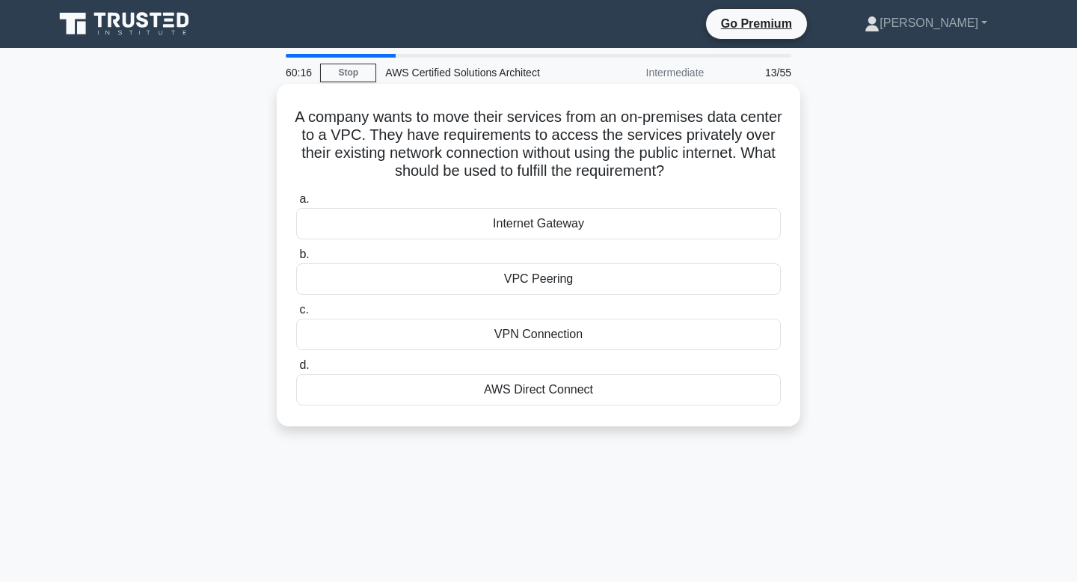
click at [577, 394] on div "AWS Direct Connect" at bounding box center [538, 389] width 485 height 31
click at [296, 370] on input "d. AWS Direct Connect" at bounding box center [296, 366] width 0 height 10
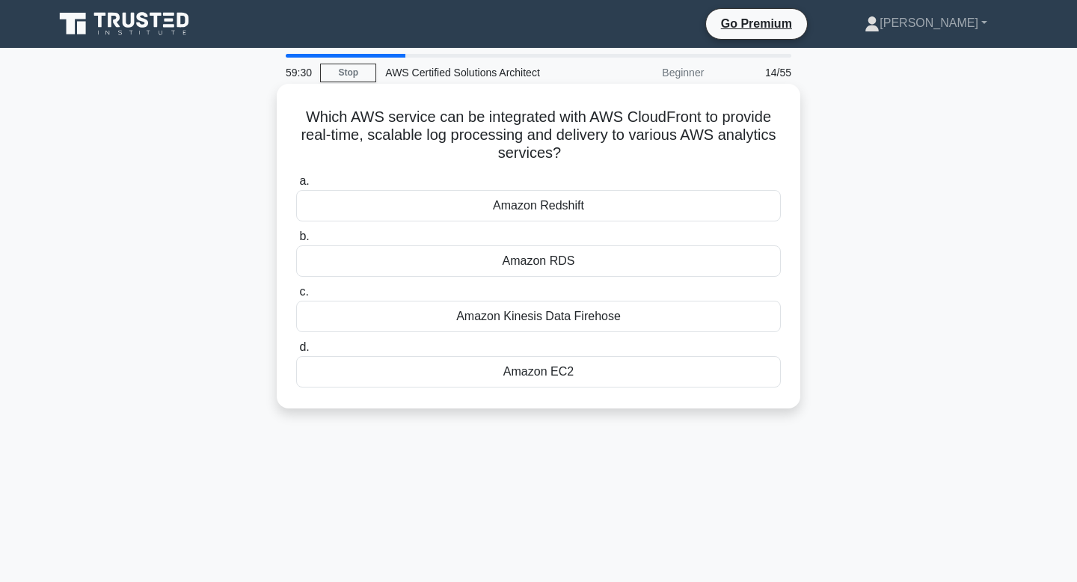
click at [557, 378] on div "Amazon EC2" at bounding box center [538, 371] width 485 height 31
click at [296, 352] on input "d. Amazon EC2" at bounding box center [296, 348] width 0 height 10
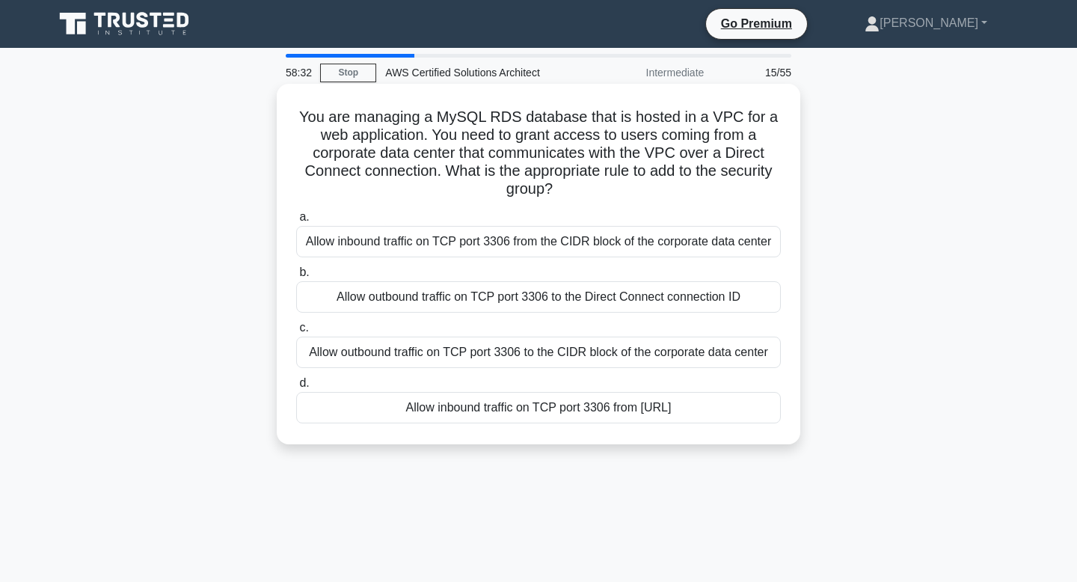
click at [696, 355] on div "Allow outbound traffic on TCP port 3306 to the CIDR block of the corporate data…" at bounding box center [538, 352] width 485 height 31
click at [296, 333] on input "c. Allow outbound traffic on TCP port 3306 to the CIDR block of the corporate d…" at bounding box center [296, 328] width 0 height 10
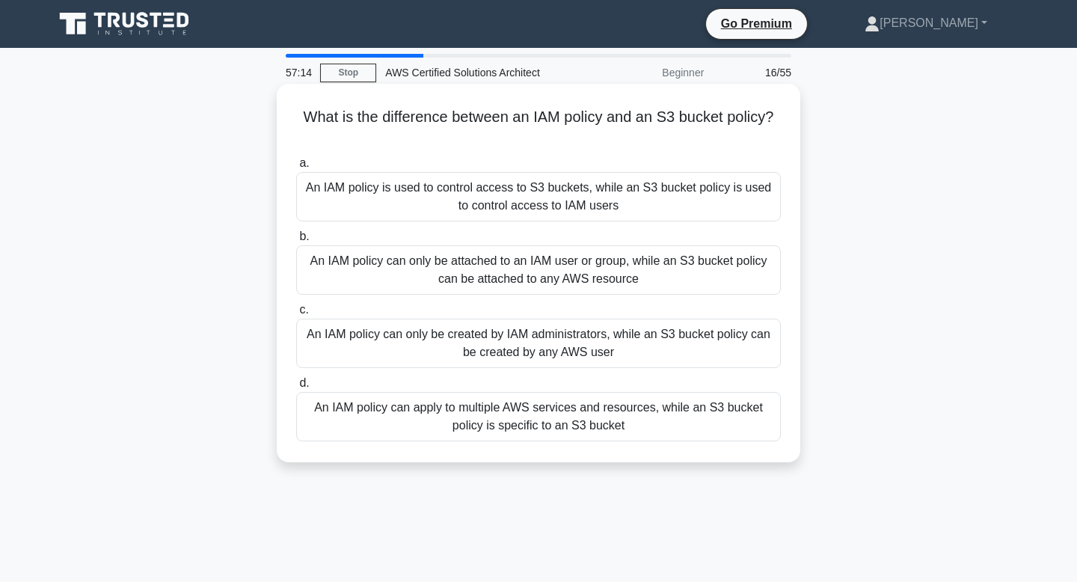
click at [666, 278] on div "An IAM policy can only be attached to an IAM user or group, while an S3 bucket …" at bounding box center [538, 269] width 485 height 49
click at [296, 242] on input "b. An IAM policy can only be attached to an IAM user or group, while an S3 buck…" at bounding box center [296, 237] width 0 height 10
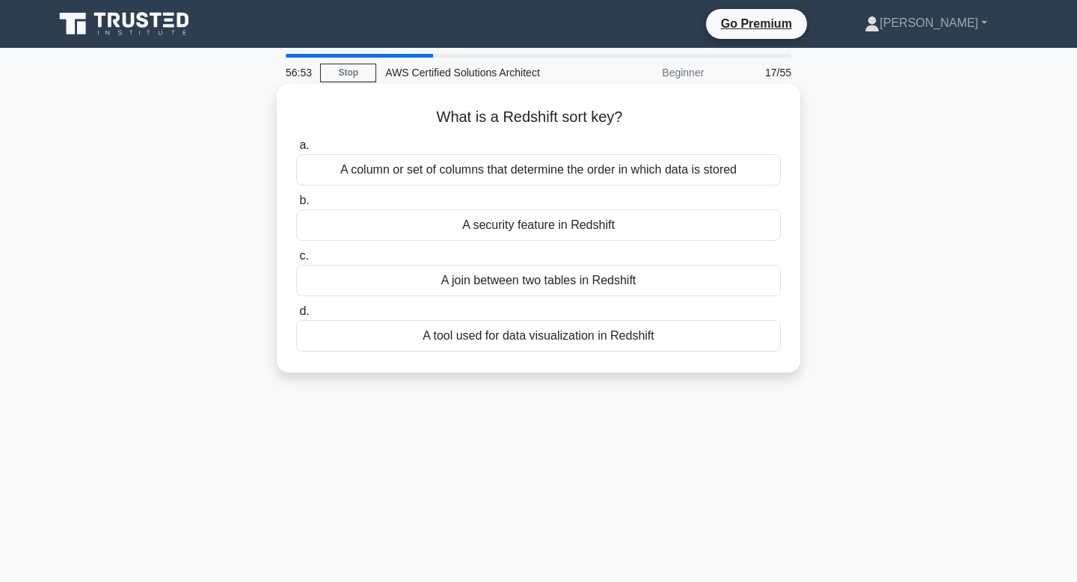
click at [712, 170] on div "A column or set of columns that determine the order in which data is stored" at bounding box center [538, 169] width 485 height 31
click at [296, 150] on input "a. A column or set of columns that determine the order in which data is stored" at bounding box center [296, 146] width 0 height 10
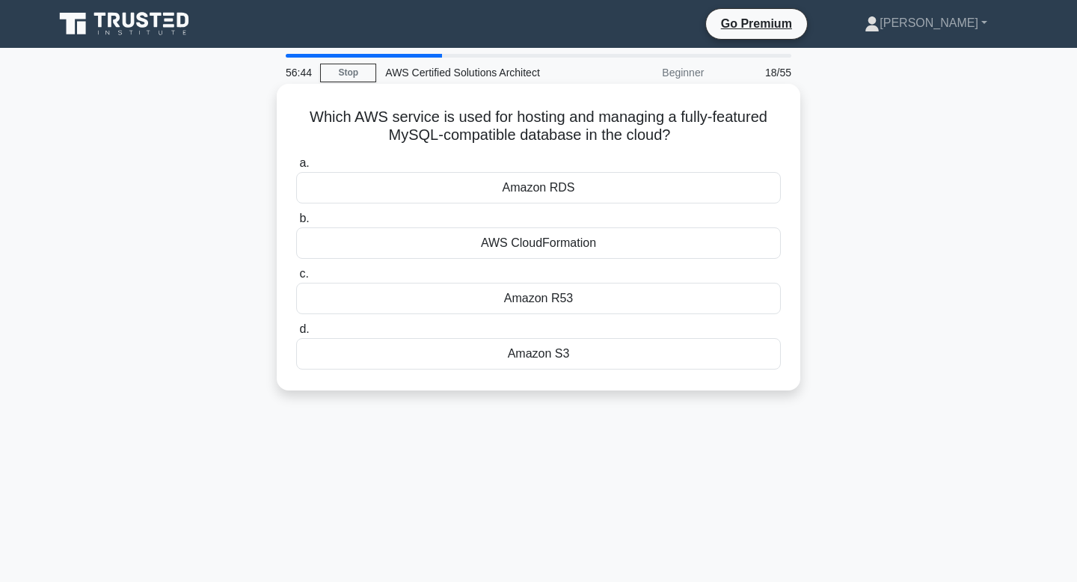
click at [586, 188] on div "Amazon RDS" at bounding box center [538, 187] width 485 height 31
click at [296, 168] on input "a. Amazon RDS" at bounding box center [296, 164] width 0 height 10
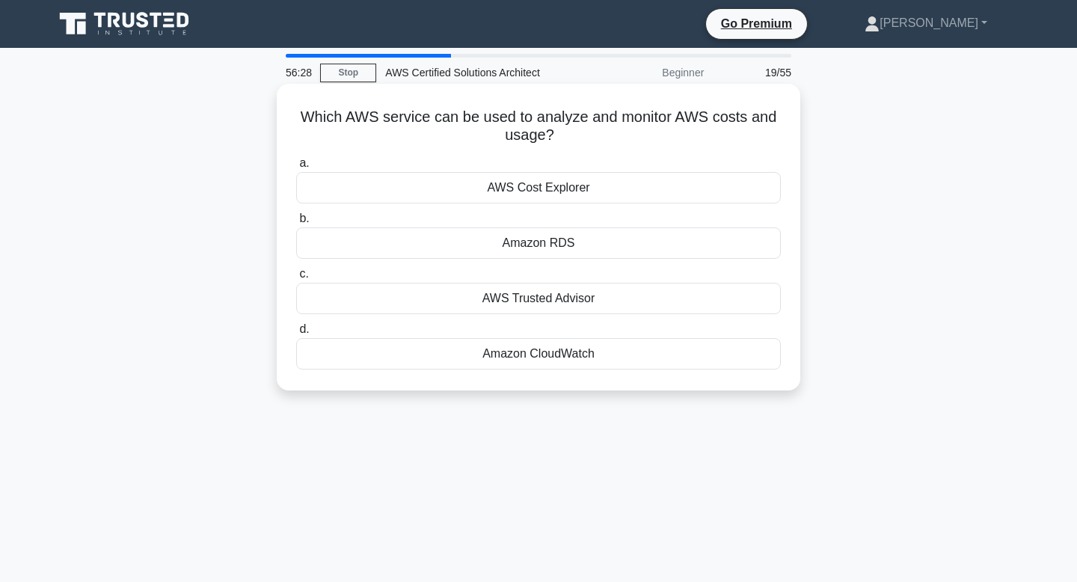
click at [577, 189] on div "AWS Cost Explorer" at bounding box center [538, 187] width 485 height 31
click at [296, 168] on input "a. AWS Cost Explorer" at bounding box center [296, 164] width 0 height 10
click at [575, 357] on div "Amazon Aurora" at bounding box center [538, 353] width 485 height 31
click at [296, 334] on input "d. Amazon Aurora" at bounding box center [296, 330] width 0 height 10
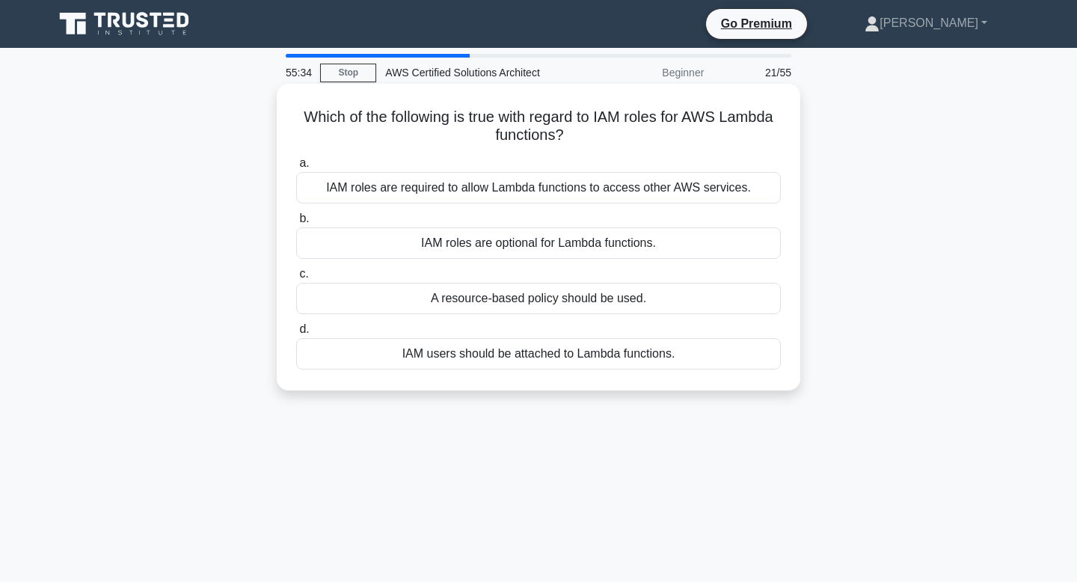
click at [646, 245] on div "IAM roles are optional for Lambda functions." at bounding box center [538, 242] width 485 height 31
click at [296, 224] on input "b. IAM roles are optional for Lambda functions." at bounding box center [296, 219] width 0 height 10
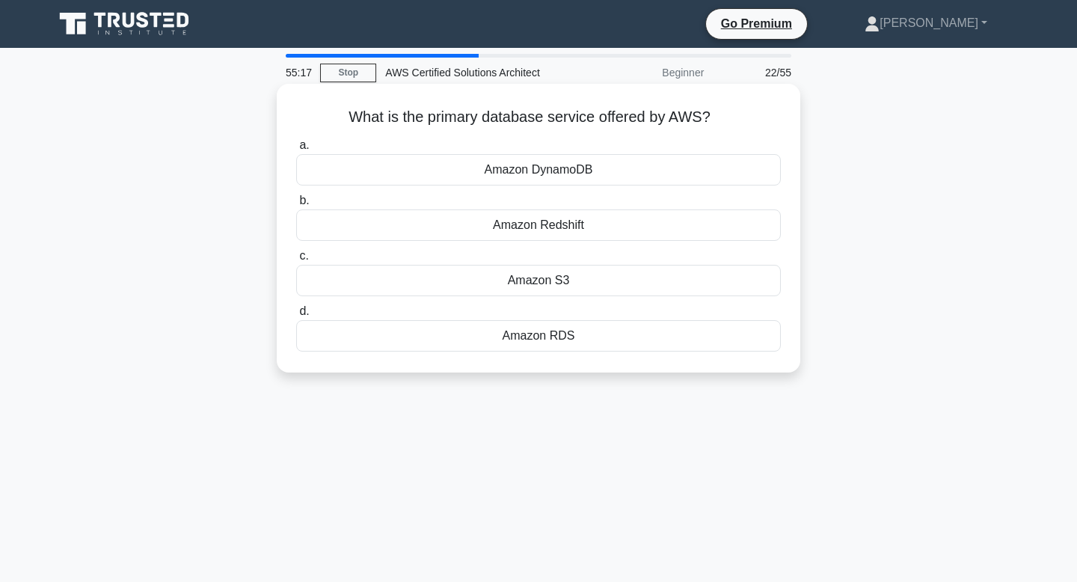
click at [631, 281] on div "Amazon S3" at bounding box center [538, 280] width 485 height 31
click at [296, 261] on input "c. Amazon S3" at bounding box center [296, 256] width 0 height 10
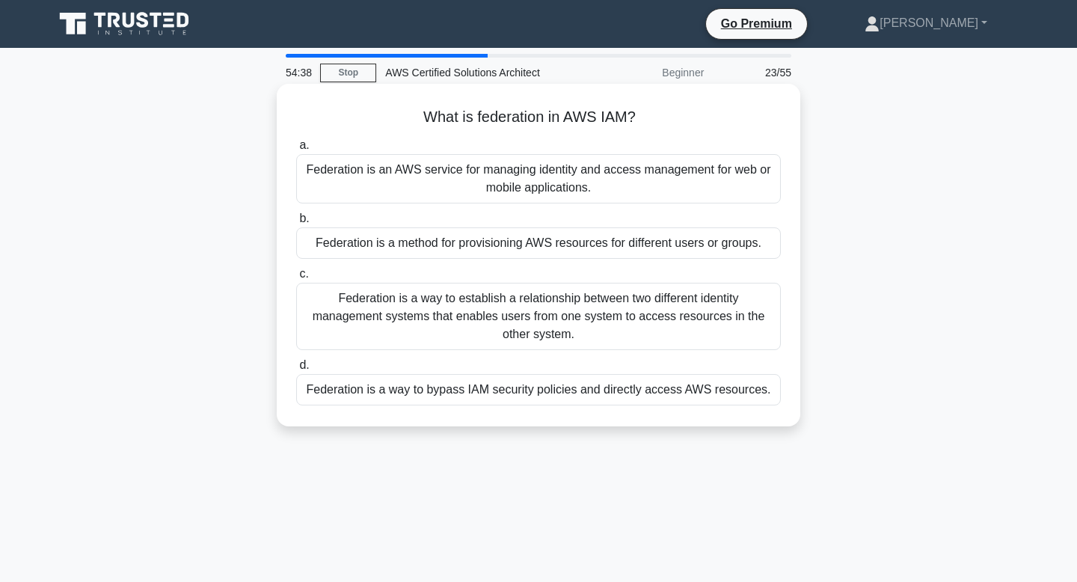
click at [609, 244] on div "Federation is a method for provisioning AWS resources for different users or gr…" at bounding box center [538, 242] width 485 height 31
click at [296, 224] on input "b. Federation is a method for provisioning AWS resources for different users or…" at bounding box center [296, 219] width 0 height 10
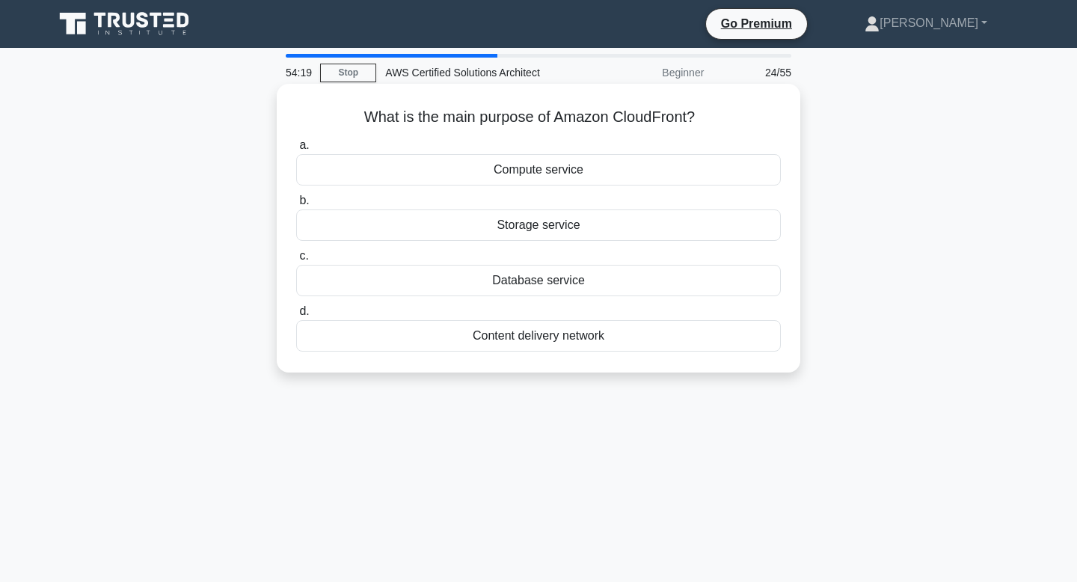
click at [594, 169] on div "Compute service" at bounding box center [538, 169] width 485 height 31
click at [296, 150] on input "a. Compute service" at bounding box center [296, 146] width 0 height 10
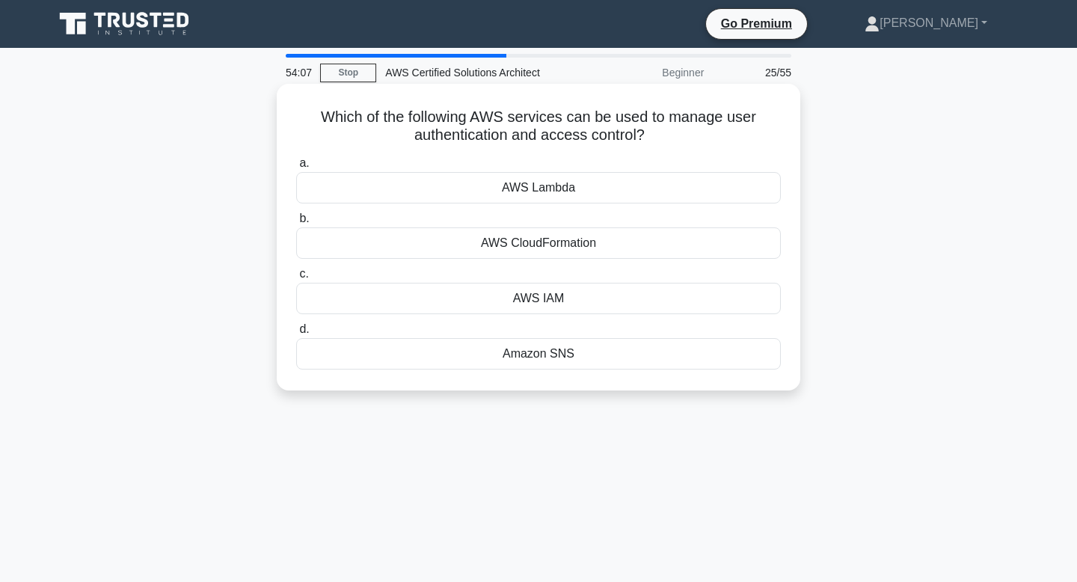
click at [568, 301] on div "AWS IAM" at bounding box center [538, 298] width 485 height 31
click at [296, 279] on input "c. AWS IAM" at bounding box center [296, 274] width 0 height 10
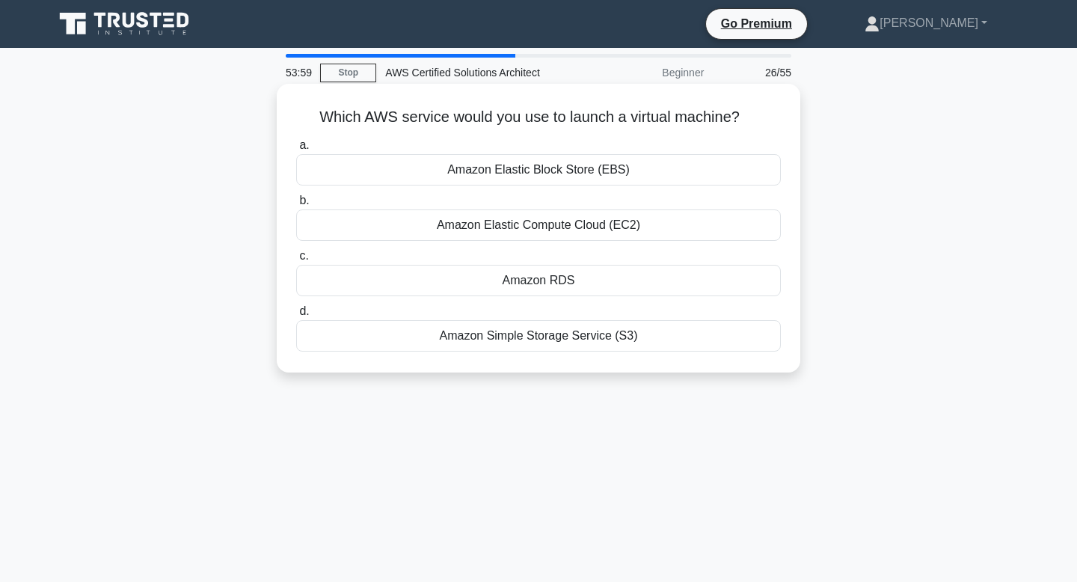
click at [607, 224] on div "Amazon Elastic Compute Cloud (EC2)" at bounding box center [538, 224] width 485 height 31
click at [296, 206] on input "b. Amazon Elastic Compute Cloud (EC2)" at bounding box center [296, 201] width 0 height 10
click at [583, 231] on div "To create a backup of an EBS volume" at bounding box center [538, 224] width 485 height 31
click at [296, 206] on input "b. To create a backup of an EBS volume" at bounding box center [296, 201] width 0 height 10
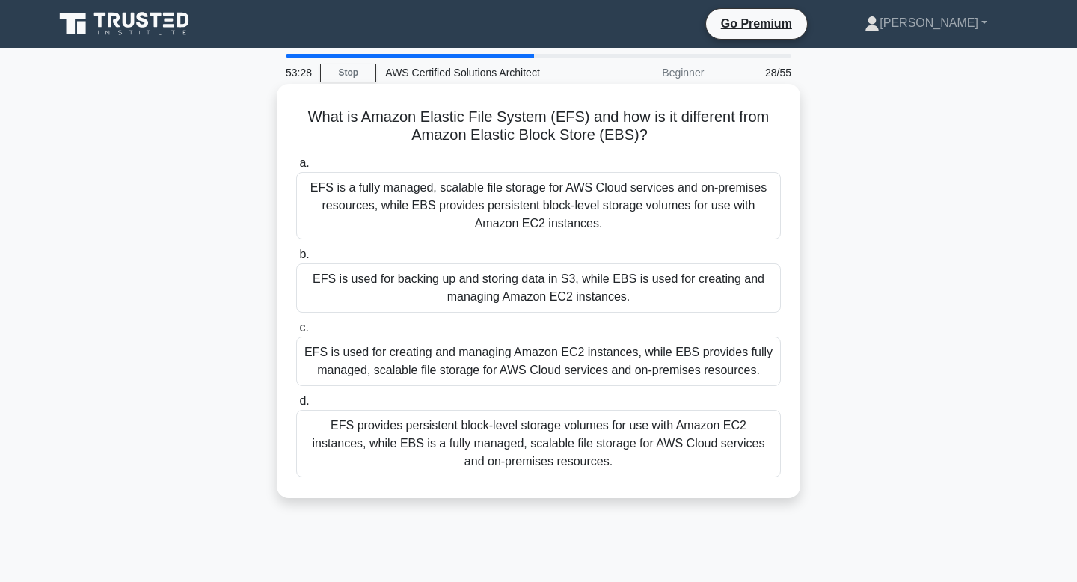
click at [638, 197] on div "EFS is a fully managed, scalable file storage for AWS Cloud services and on-pre…" at bounding box center [538, 205] width 485 height 67
click at [296, 168] on input "a. EFS is a fully managed, scalable file storage for AWS Cloud services and on-…" at bounding box center [296, 164] width 0 height 10
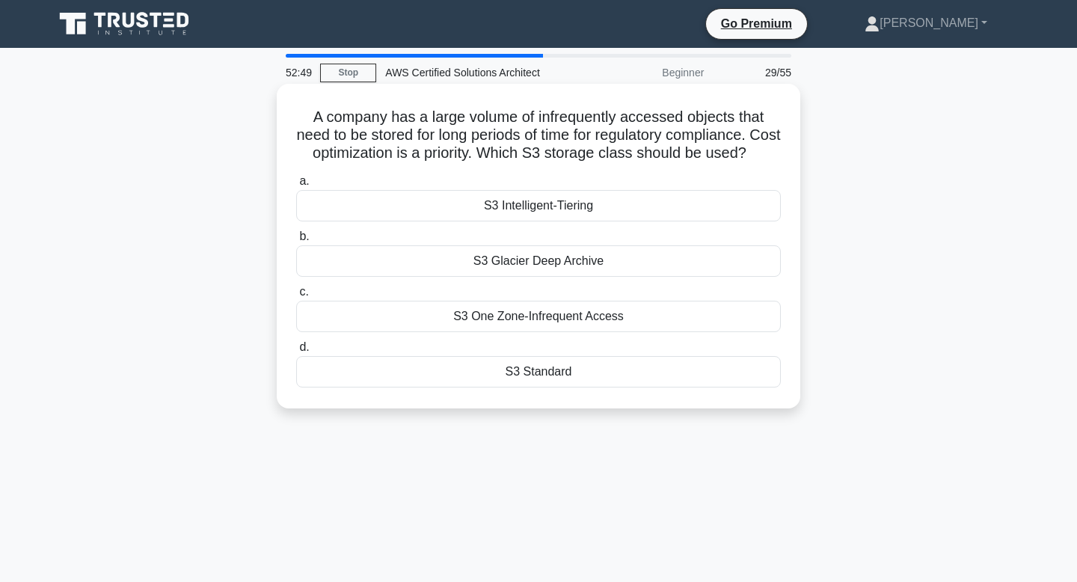
click at [595, 263] on div "S3 Glacier Deep Archive" at bounding box center [538, 260] width 485 height 31
click at [296, 242] on input "b. S3 Glacier Deep Archive" at bounding box center [296, 237] width 0 height 10
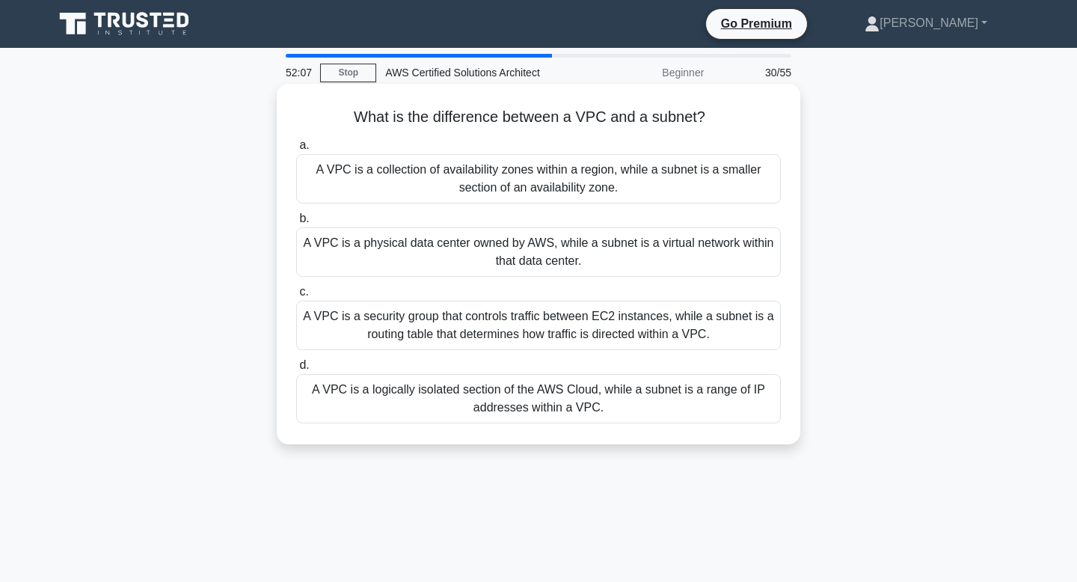
click at [629, 186] on div "A VPC is a collection of availability zones within a region, while a subnet is …" at bounding box center [538, 178] width 485 height 49
click at [296, 150] on input "a. A VPC is a collection of availability zones within a region, while a subnet …" at bounding box center [296, 146] width 0 height 10
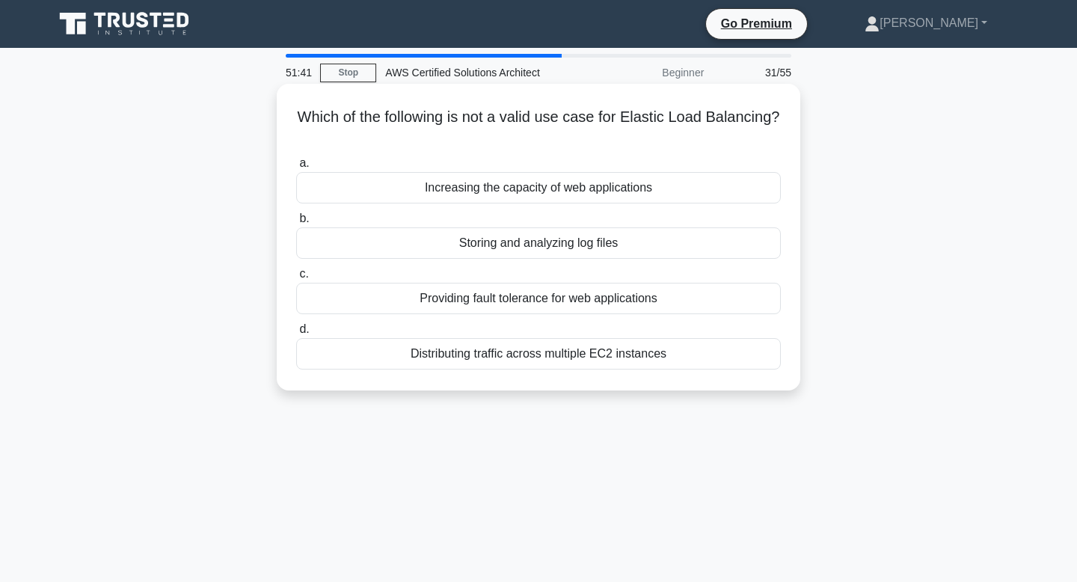
click at [608, 248] on div "Storing and analyzing log files" at bounding box center [538, 242] width 485 height 31
click at [296, 224] on input "b. Storing and analyzing log files" at bounding box center [296, 219] width 0 height 10
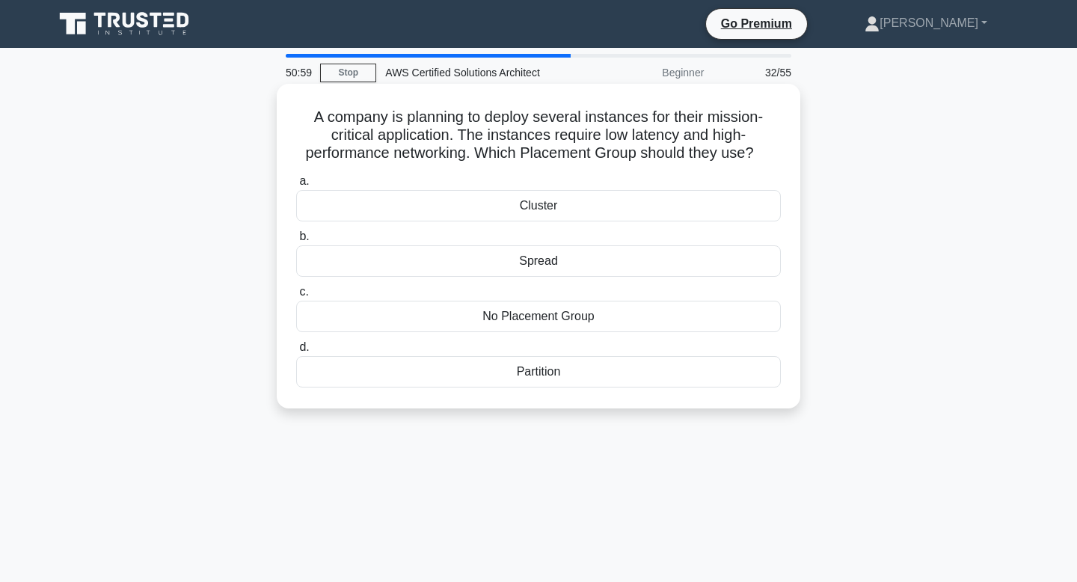
click at [621, 261] on div "Spread" at bounding box center [538, 260] width 485 height 31
click at [296, 242] on input "b. Spread" at bounding box center [296, 237] width 0 height 10
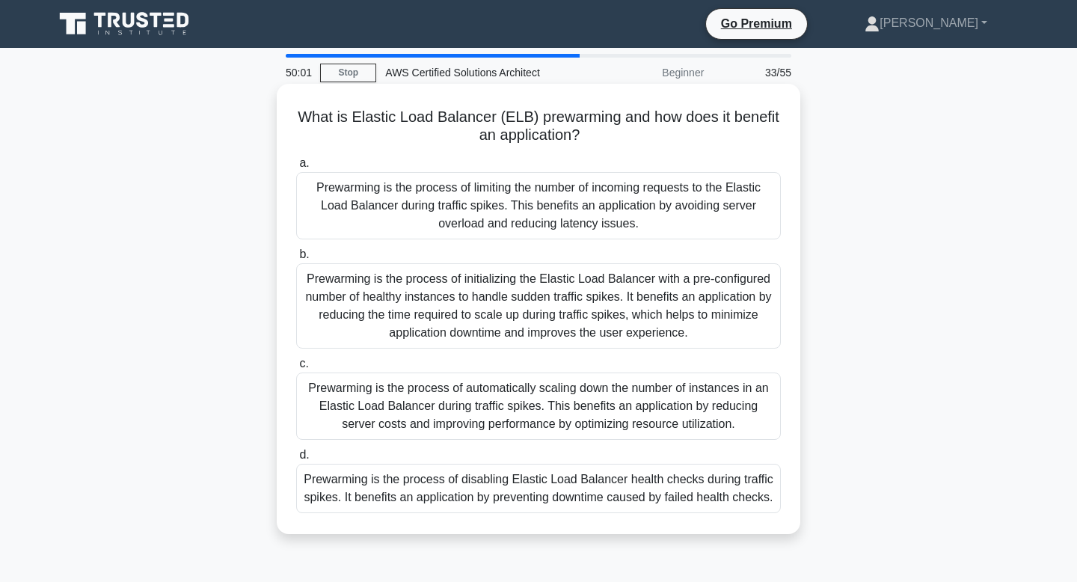
click at [683, 316] on div "Prewarming is the process of initializing the Elastic Load Balancer with a pre-…" at bounding box center [538, 305] width 485 height 85
click at [296, 260] on input "b. Prewarming is the process of initializing the Elastic Load Balancer with a p…" at bounding box center [296, 255] width 0 height 10
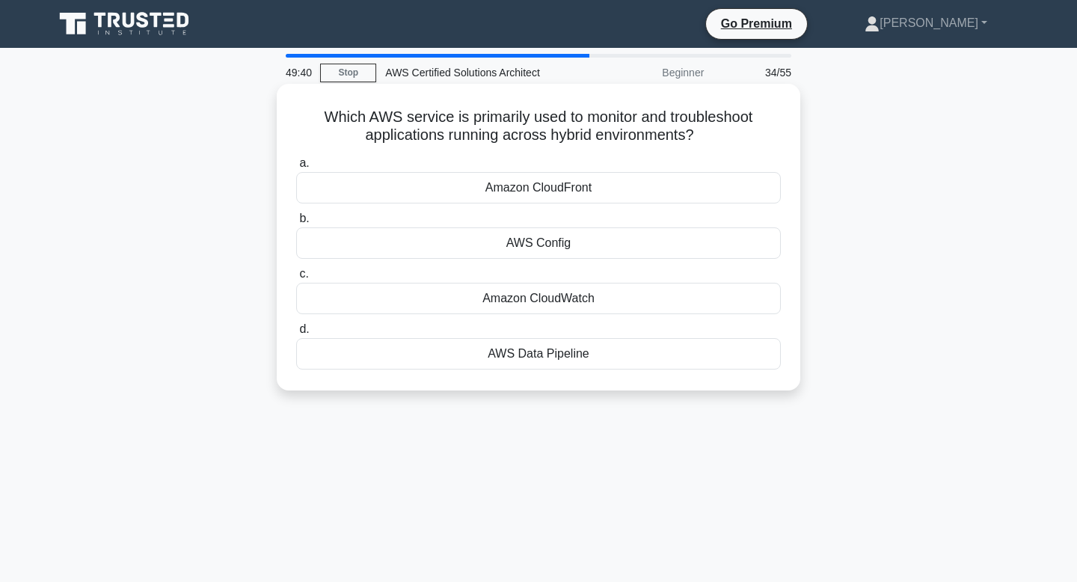
click at [595, 196] on div "Amazon CloudFront" at bounding box center [538, 187] width 485 height 31
click at [296, 168] on input "a. Amazon CloudFront" at bounding box center [296, 164] width 0 height 10
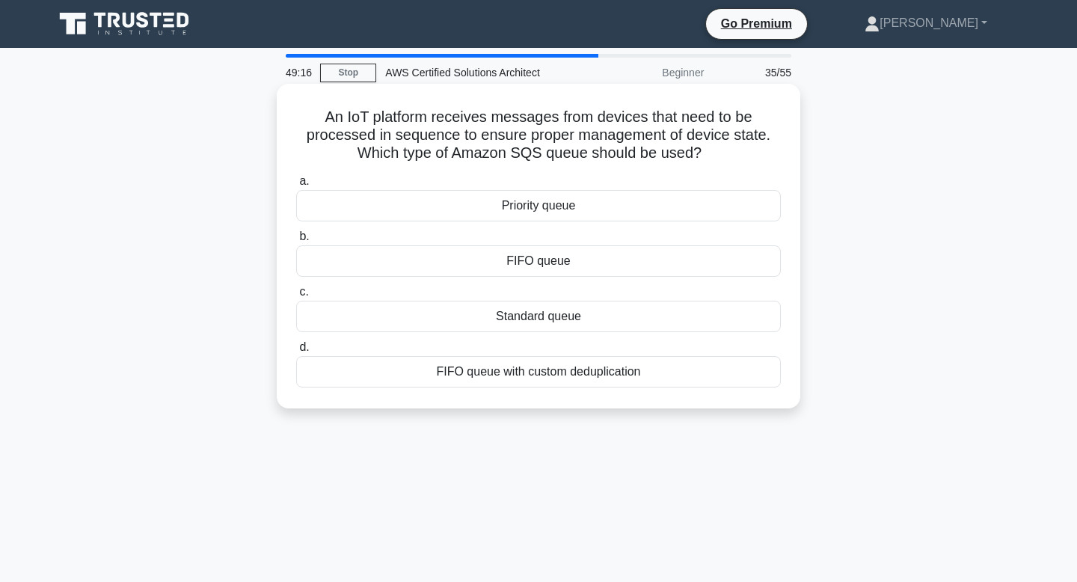
click at [559, 260] on div "FIFO queue" at bounding box center [538, 260] width 485 height 31
click at [296, 242] on input "b. FIFO queue" at bounding box center [296, 237] width 0 height 10
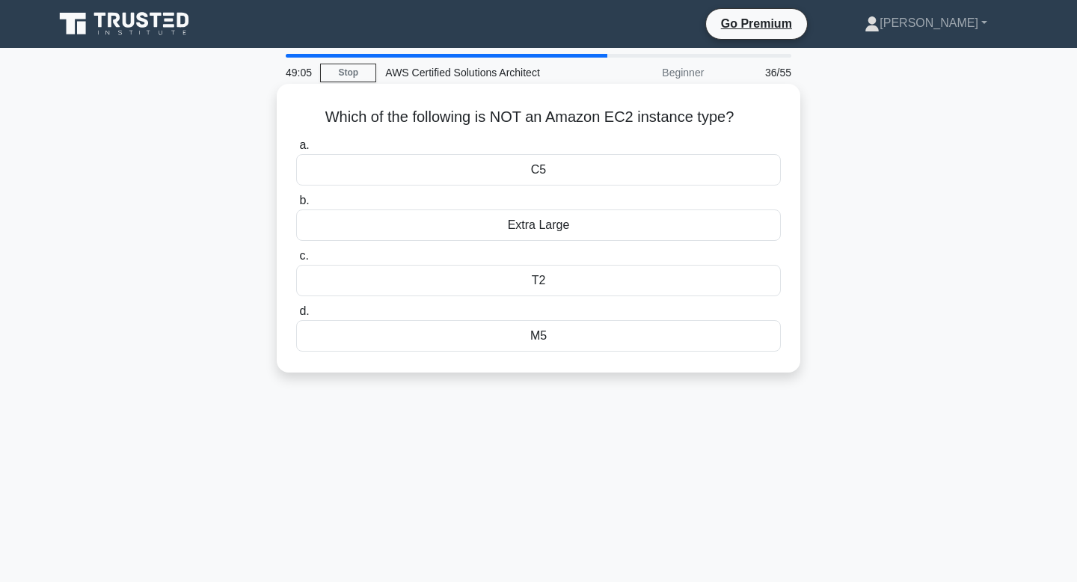
click at [608, 228] on div "Extra Large" at bounding box center [538, 224] width 485 height 31
click at [296, 206] on input "b. Extra Large" at bounding box center [296, 201] width 0 height 10
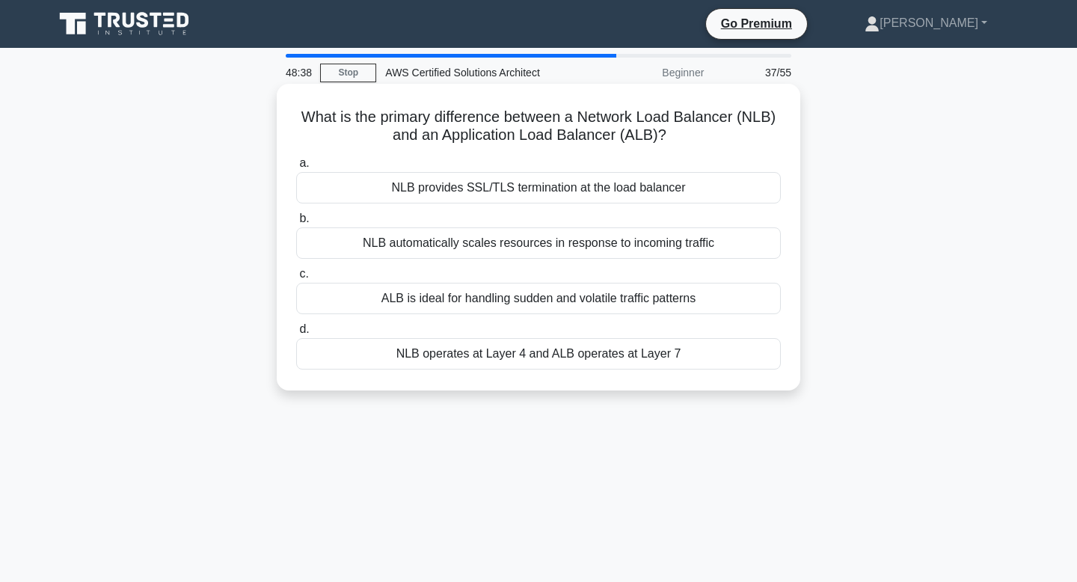
click at [690, 352] on div "NLB operates at Layer 4 and ALB operates at Layer 7" at bounding box center [538, 353] width 485 height 31
click at [296, 334] on input "d. NLB operates at Layer 4 and ALB operates at Layer 7" at bounding box center [296, 330] width 0 height 10
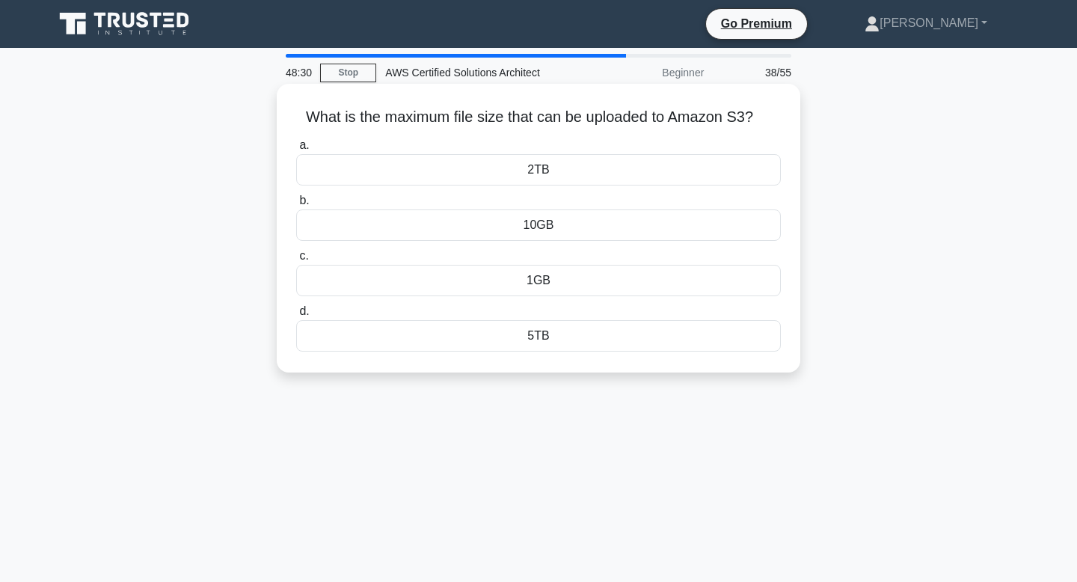
click at [608, 170] on div "2TB" at bounding box center [538, 169] width 485 height 31
click at [296, 150] on input "a. 2TB" at bounding box center [296, 146] width 0 height 10
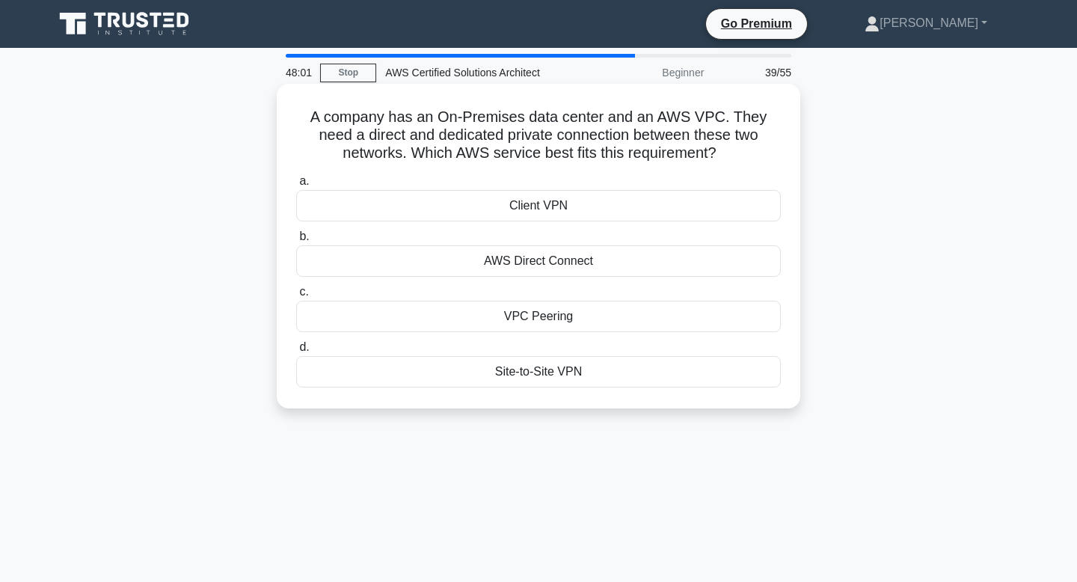
click at [626, 266] on div "AWS Direct Connect" at bounding box center [538, 260] width 485 height 31
click at [296, 242] on input "b. AWS Direct Connect" at bounding box center [296, 237] width 0 height 10
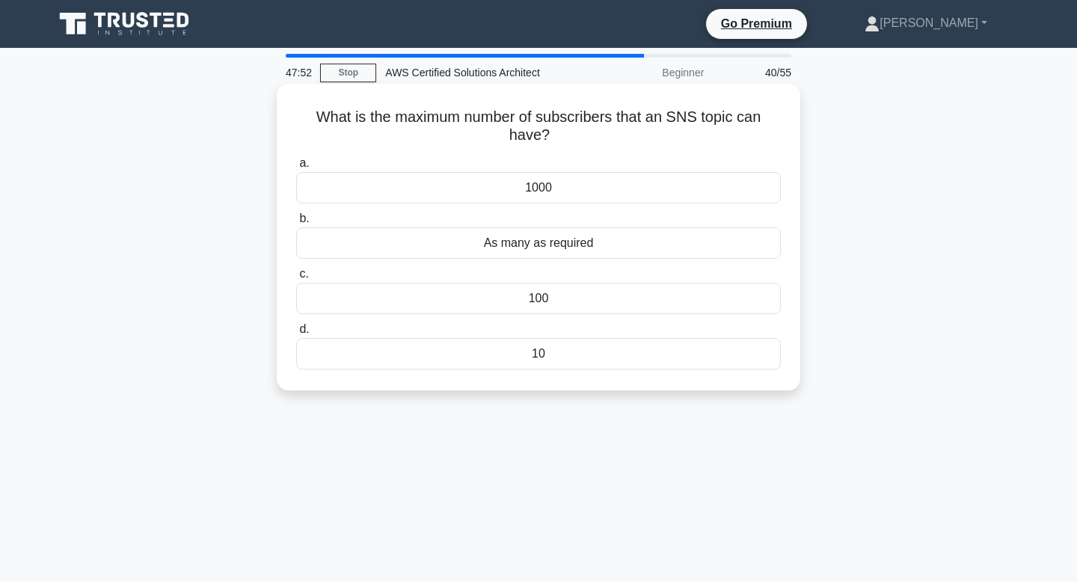
click at [565, 183] on div "1000" at bounding box center [538, 187] width 485 height 31
click at [296, 168] on input "a. 1000" at bounding box center [296, 164] width 0 height 10
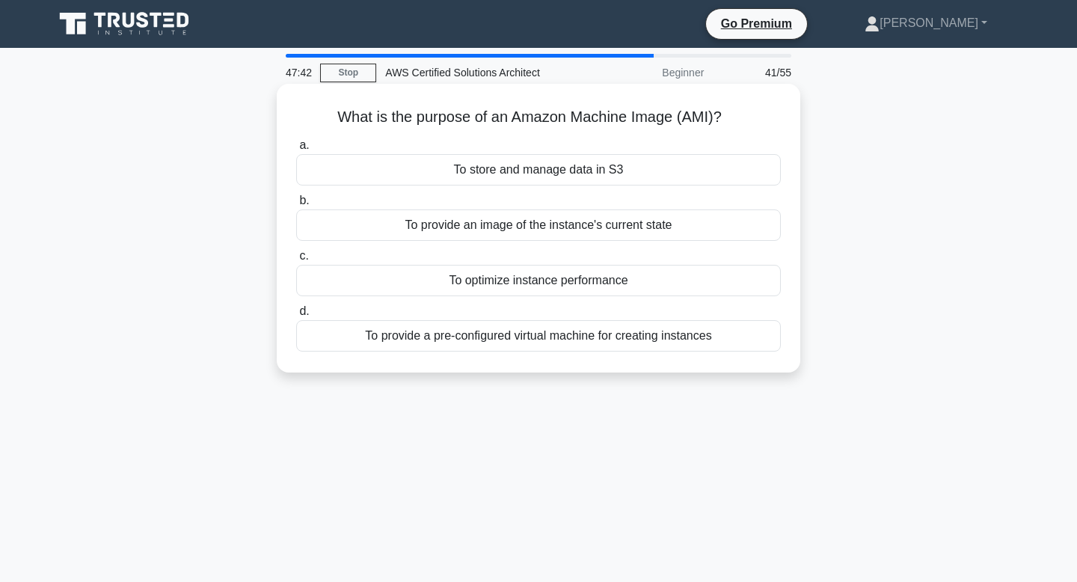
click at [684, 338] on div "To provide a pre-configured virtual machine for creating instances" at bounding box center [538, 335] width 485 height 31
click at [296, 316] on input "d. To provide a pre-configured virtual machine for creating instances" at bounding box center [296, 312] width 0 height 10
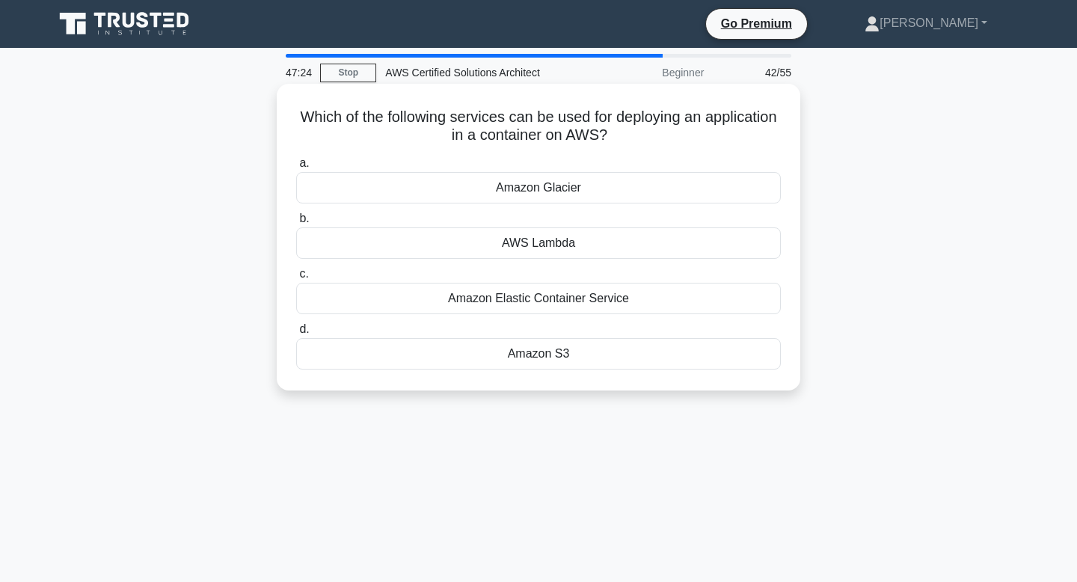
click at [593, 302] on div "Amazon Elastic Container Service" at bounding box center [538, 298] width 485 height 31
click at [296, 279] on input "c. Amazon Elastic Container Service" at bounding box center [296, 274] width 0 height 10
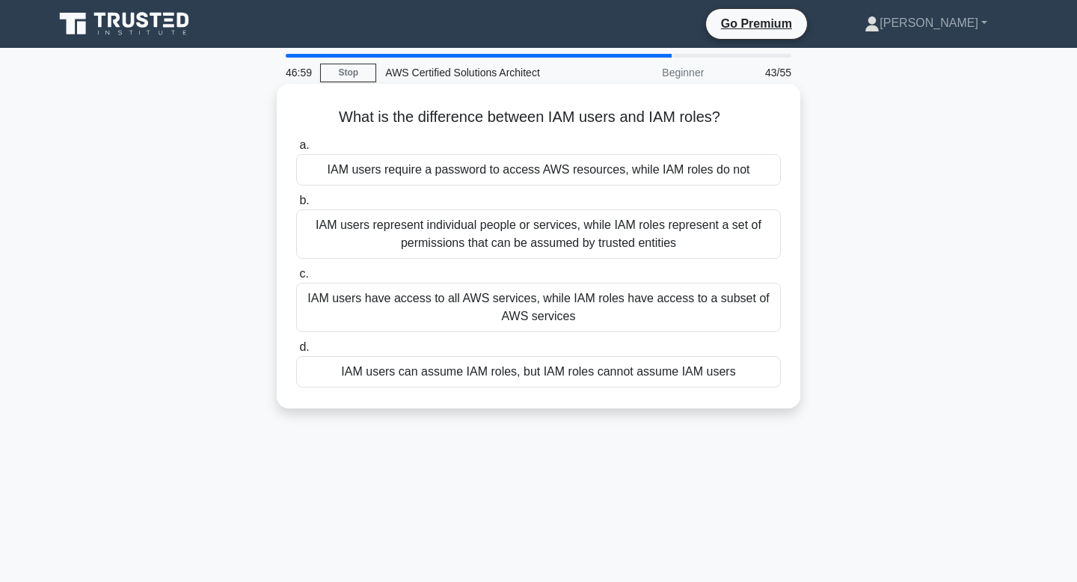
click at [637, 243] on div "IAM users represent individual people or services, while IAM roles represent a …" at bounding box center [538, 233] width 485 height 49
click at [296, 206] on input "b. IAM users represent individual people or services, while IAM roles represent…" at bounding box center [296, 201] width 0 height 10
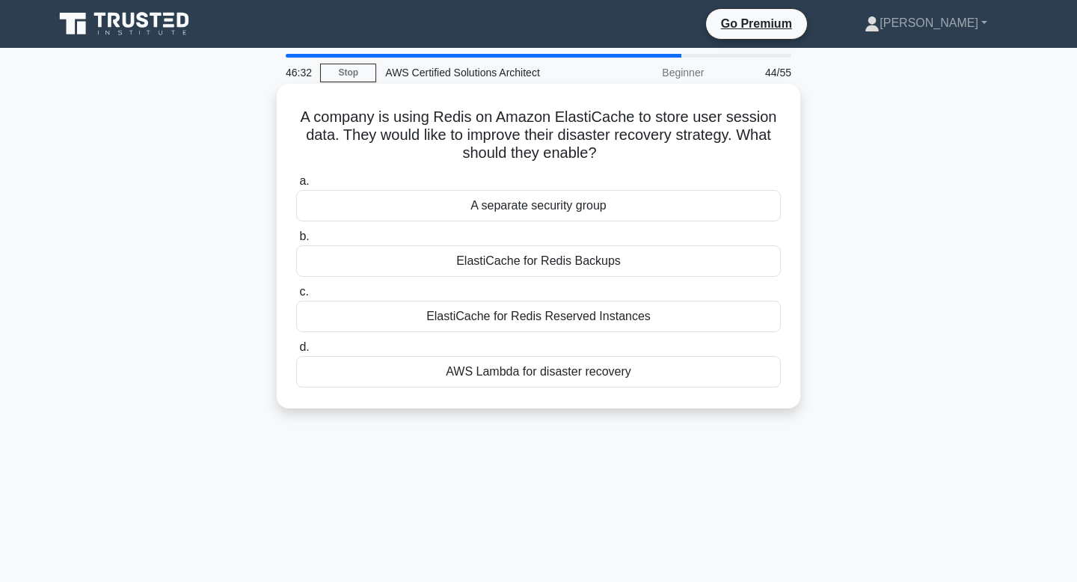
click at [613, 257] on div "ElastiCache for Redis Backups" at bounding box center [538, 260] width 485 height 31
click at [296, 242] on input "b. ElastiCache for Redis Backups" at bounding box center [296, 237] width 0 height 10
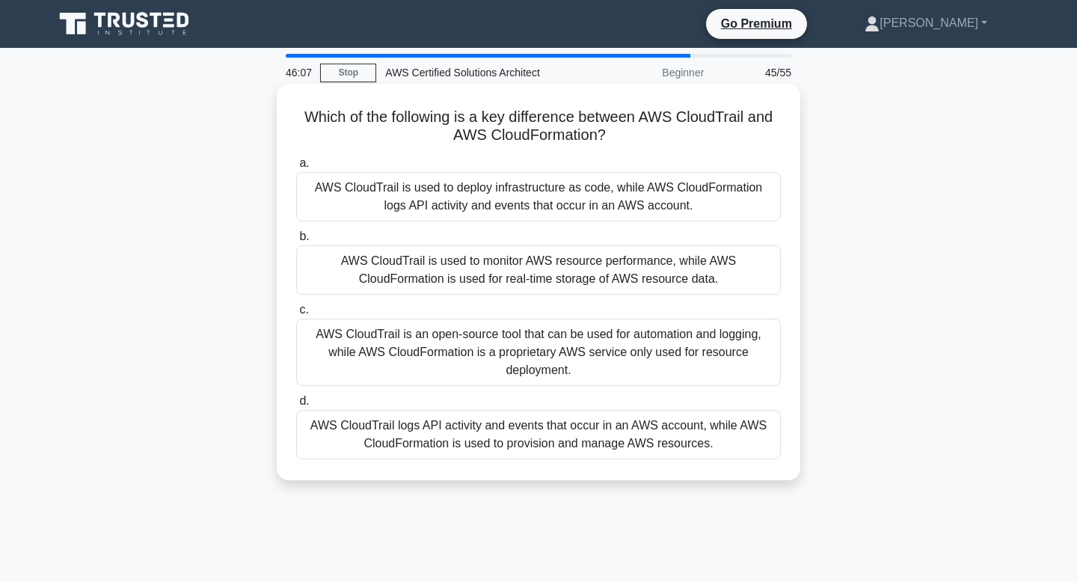
click at [630, 441] on div "AWS CloudTrail logs API activity and events that occur in an AWS account, while…" at bounding box center [538, 434] width 485 height 49
click at [296, 406] on input "d. AWS CloudTrail logs API activity and events that occur in an AWS account, wh…" at bounding box center [296, 401] width 0 height 10
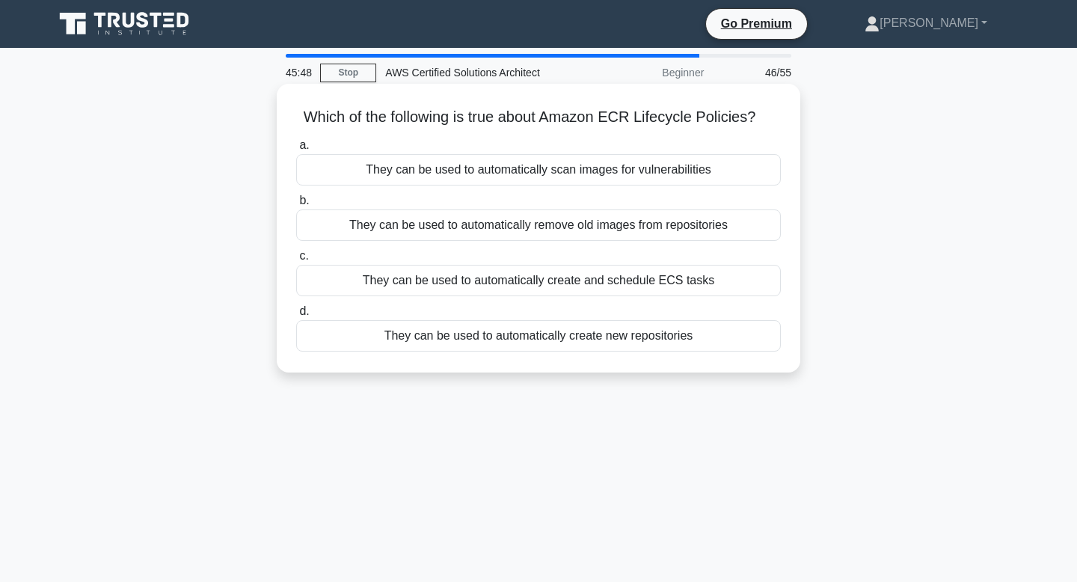
click at [693, 279] on div "They can be used to automatically create and schedule ECS tasks" at bounding box center [538, 280] width 485 height 31
click at [296, 261] on input "c. They can be used to automatically create and schedule ECS tasks" at bounding box center [296, 256] width 0 height 10
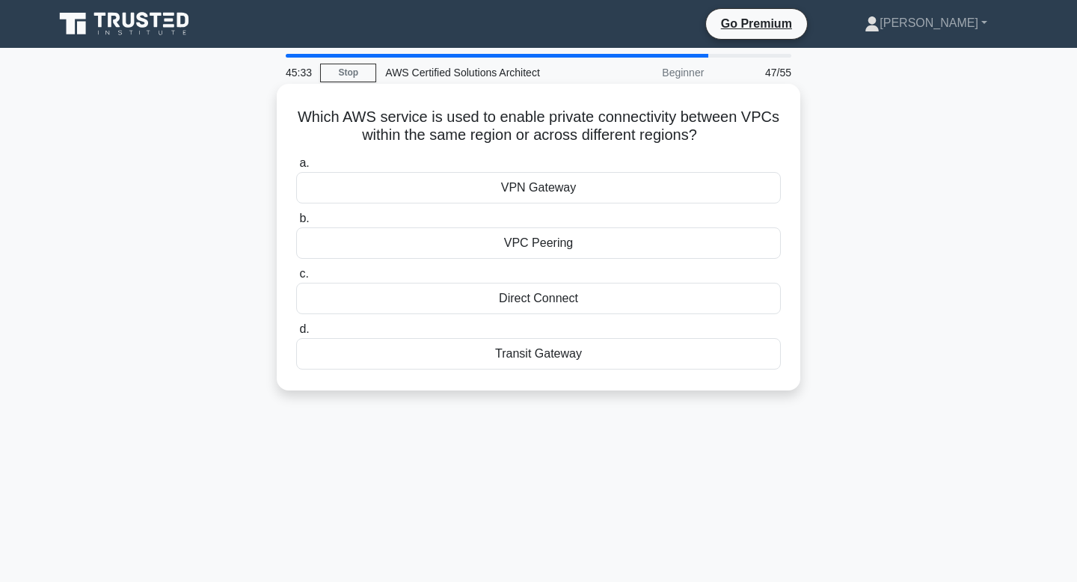
click at [634, 242] on div "VPC Peering" at bounding box center [538, 242] width 485 height 31
click at [296, 224] on input "b. VPC Peering" at bounding box center [296, 219] width 0 height 10
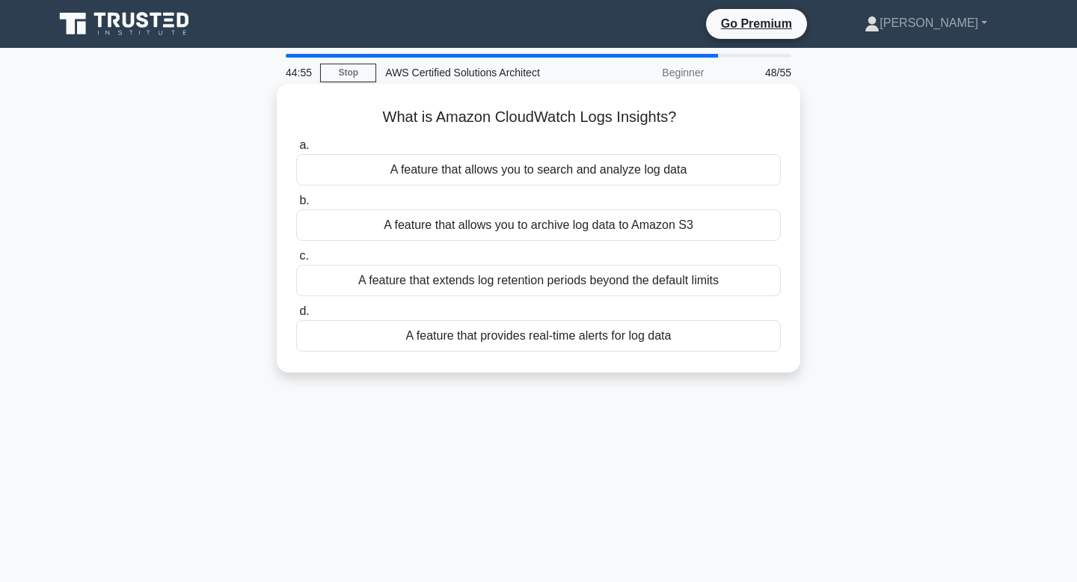
click at [669, 224] on div "A feature that allows you to archive log data to Amazon S3" at bounding box center [538, 224] width 485 height 31
click at [296, 206] on input "b. A feature that allows you to archive log data to Amazon S3" at bounding box center [296, 201] width 0 height 10
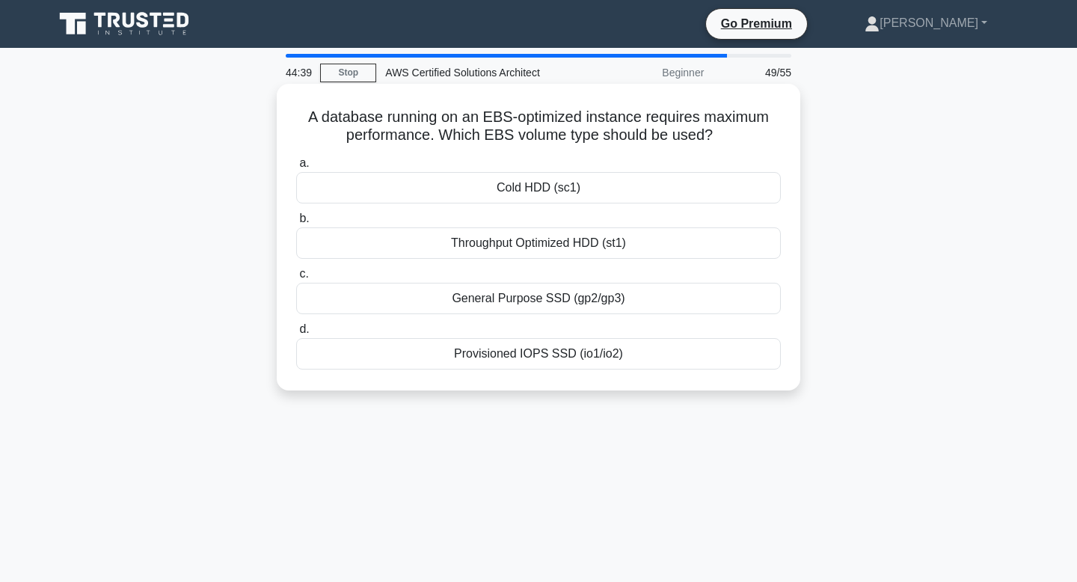
click at [630, 354] on div "Provisioned IOPS SSD (io1/io2)" at bounding box center [538, 353] width 485 height 31
click at [296, 334] on input "d. Provisioned IOPS SSD (io1/io2)" at bounding box center [296, 330] width 0 height 10
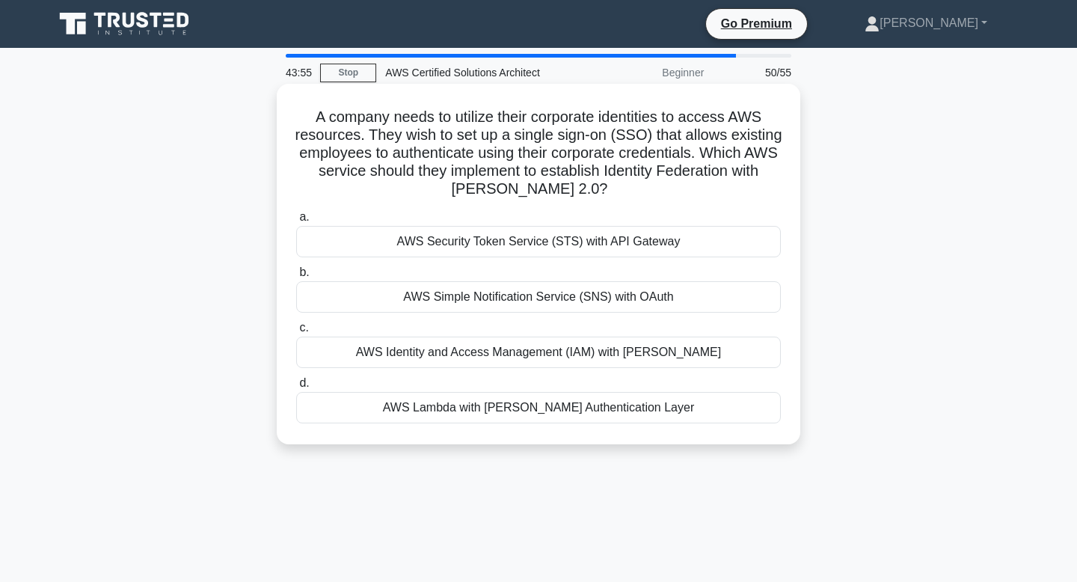
click at [702, 351] on div "AWS Identity and Access Management (IAM) with SAML" at bounding box center [538, 352] width 485 height 31
click at [296, 333] on input "c. AWS Identity and Access Management (IAM) with SAML" at bounding box center [296, 328] width 0 height 10
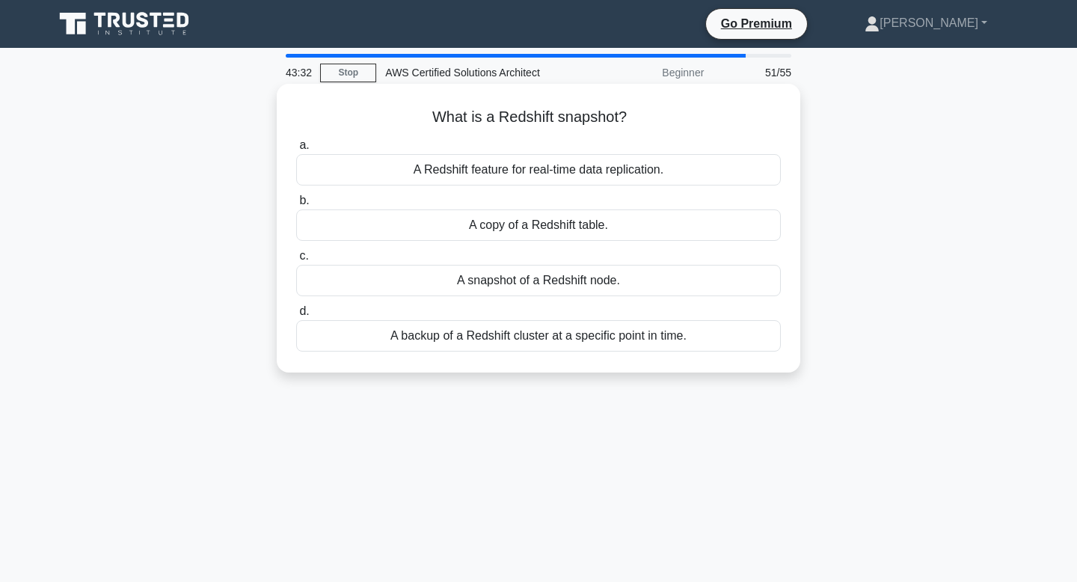
click at [619, 341] on div "A backup of a Redshift cluster at a specific point in time." at bounding box center [538, 335] width 485 height 31
click at [296, 316] on input "d. A backup of a Redshift cluster at a specific point in time." at bounding box center [296, 312] width 0 height 10
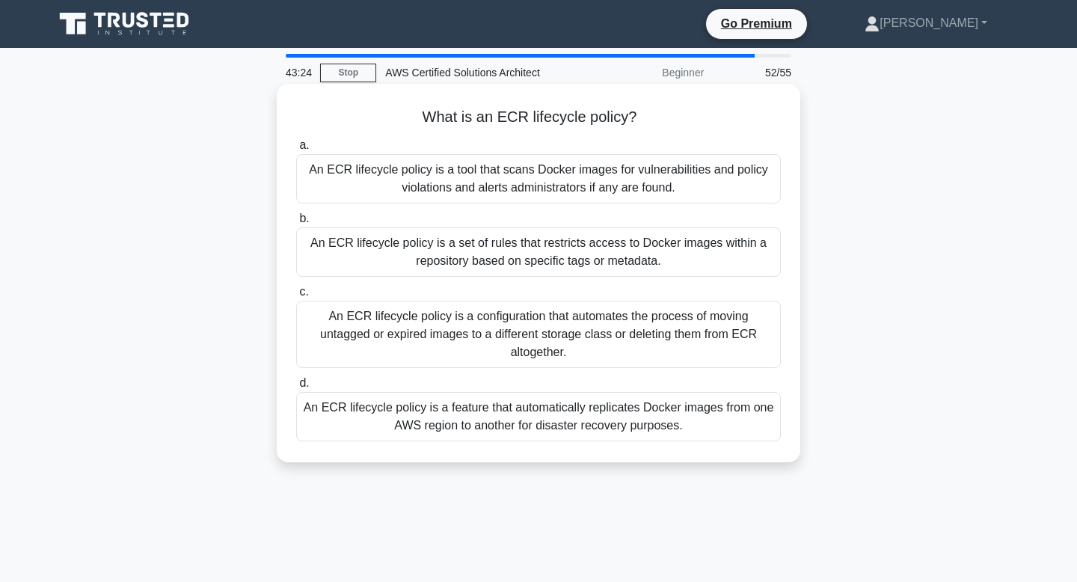
click at [632, 411] on div "An ECR lifecycle policy is a feature that automatically replicates Docker image…" at bounding box center [538, 416] width 485 height 49
click at [296, 388] on input "d. An ECR lifecycle policy is a feature that automatically replicates Docker im…" at bounding box center [296, 384] width 0 height 10
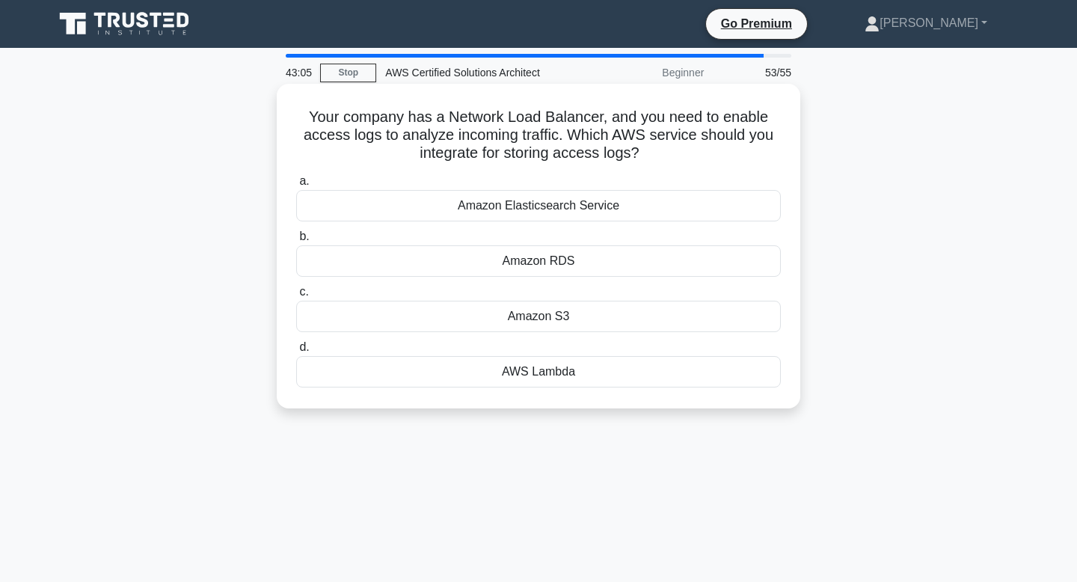
click at [601, 318] on div "Amazon S3" at bounding box center [538, 316] width 485 height 31
click at [296, 297] on input "c. Amazon S3" at bounding box center [296, 292] width 0 height 10
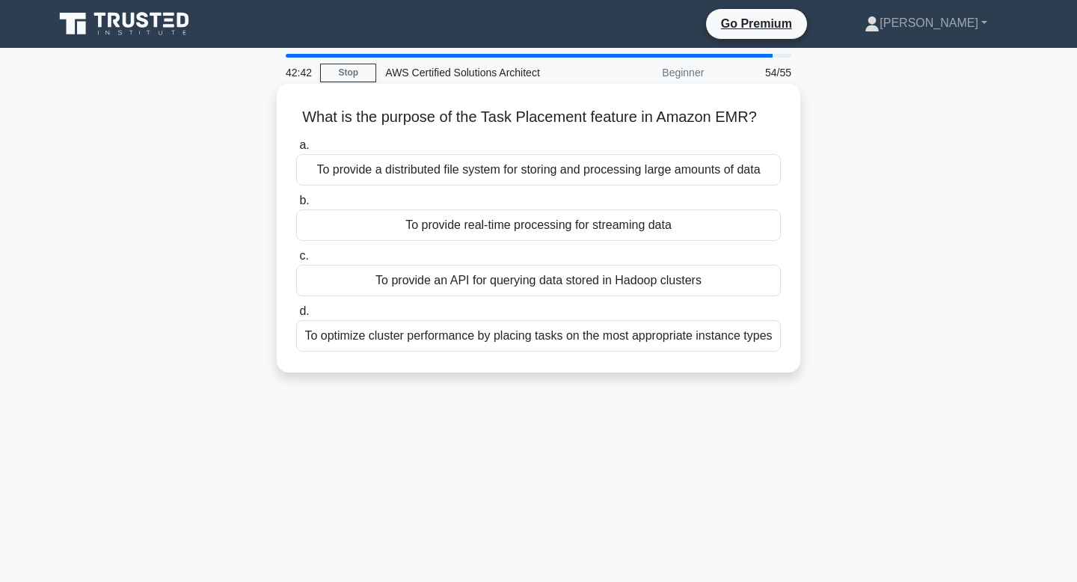
click at [679, 283] on div "To provide an API for querying data stored in Hadoop clusters" at bounding box center [538, 280] width 485 height 31
click at [296, 261] on input "c. To provide an API for querying data stored in Hadoop clusters" at bounding box center [296, 256] width 0 height 10
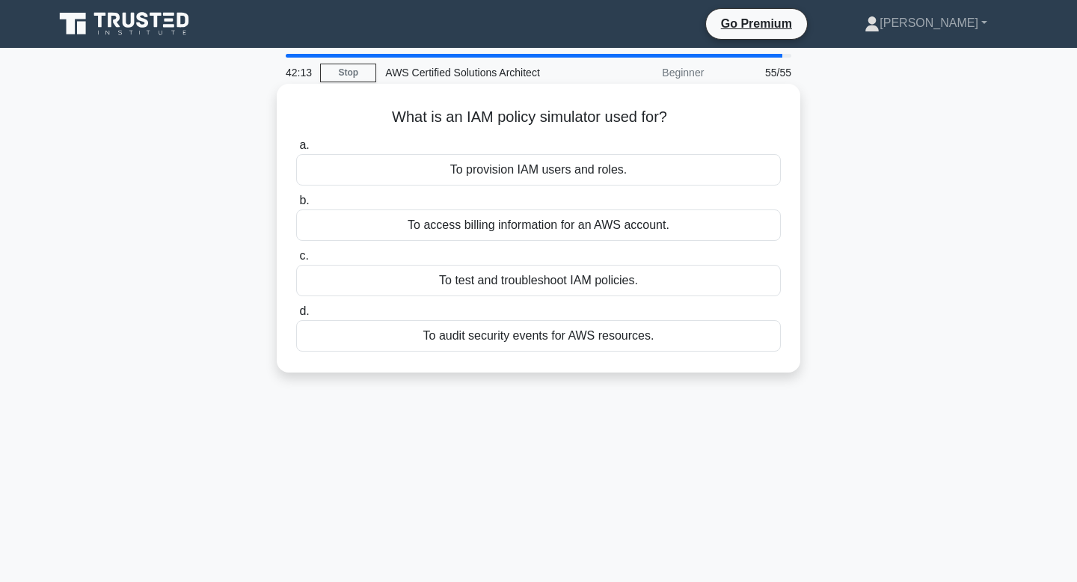
click at [610, 172] on div "To provision IAM users and roles." at bounding box center [538, 169] width 485 height 31
click at [296, 150] on input "a. To provision IAM users and roles." at bounding box center [296, 146] width 0 height 10
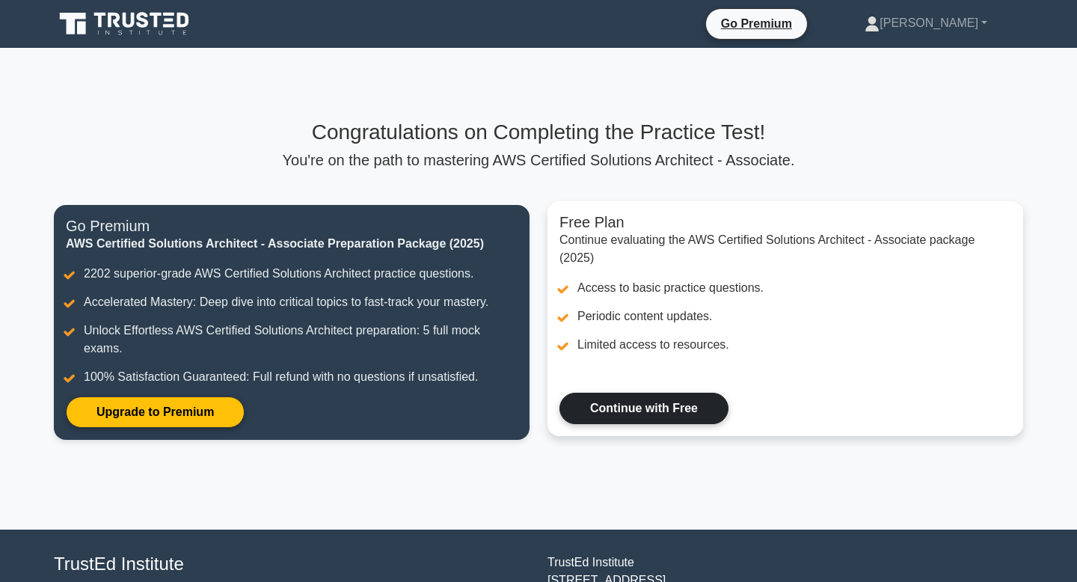
click at [670, 403] on link "Continue with Free" at bounding box center [644, 408] width 169 height 31
